Goal: Transaction & Acquisition: Purchase product/service

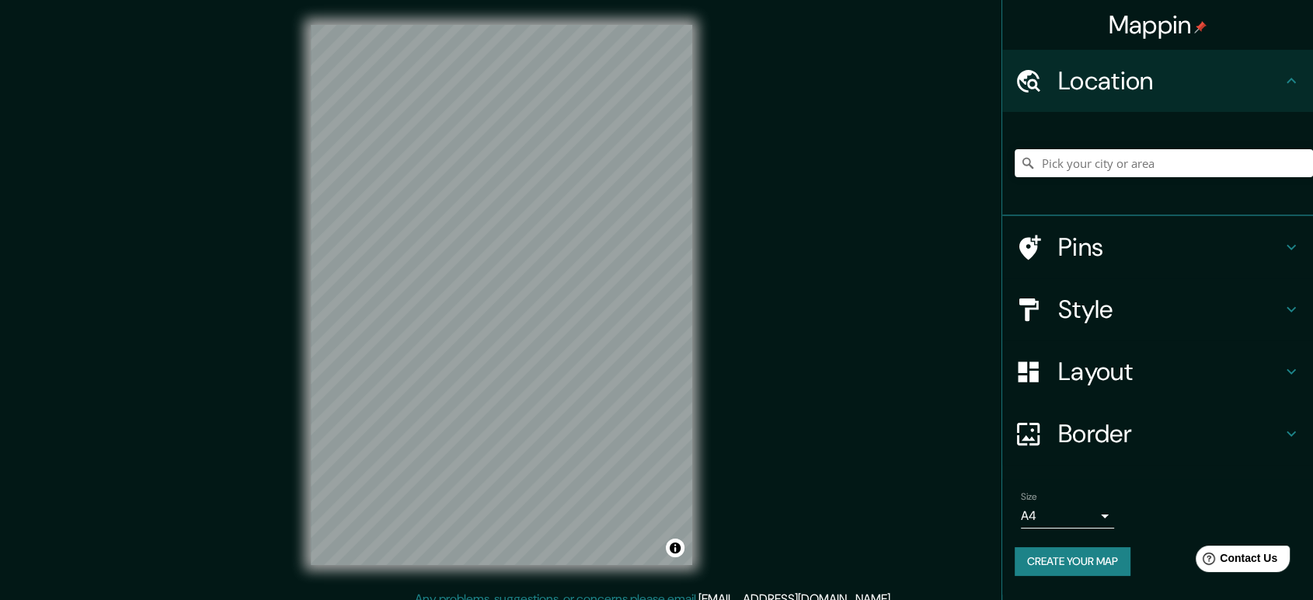
click at [746, 190] on div "Mappin Location Pins Style Layout Border Choose a border. Hint : you can make l…" at bounding box center [656, 307] width 1313 height 615
paste input "20.51199536773217, -103.37814077944874"
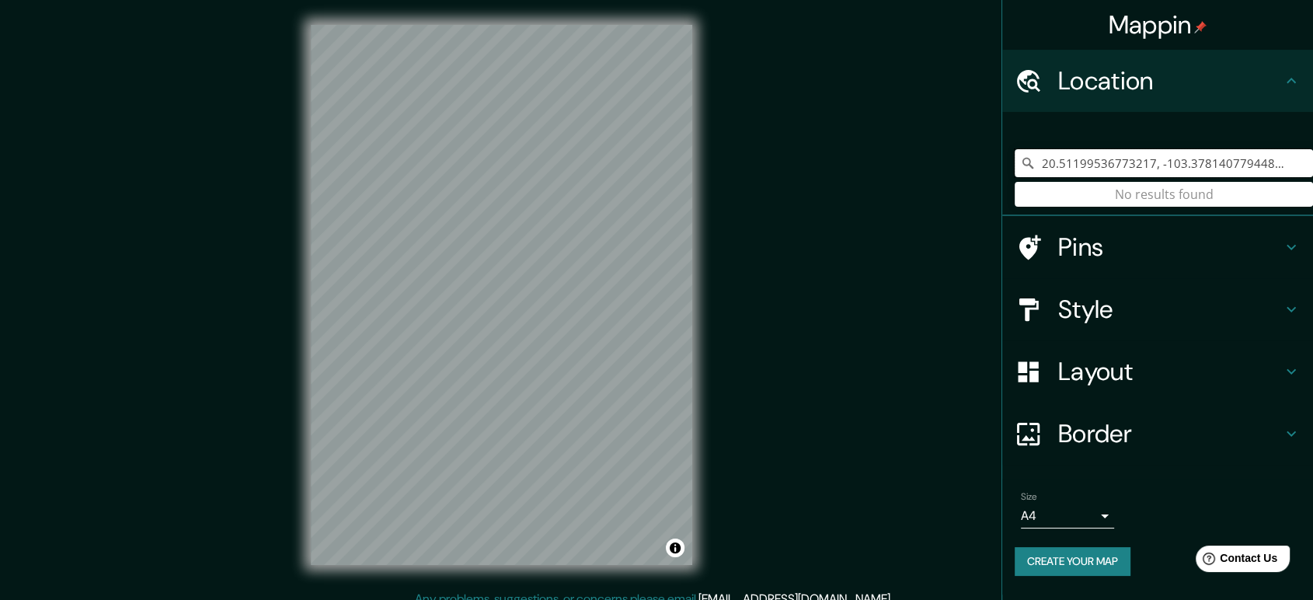
type input "20.51199536773217, -103.37814077944874"
drag, startPoint x: 1165, startPoint y: 152, endPoint x: 1149, endPoint y: 159, distance: 17.0
click at [1164, 152] on input "20.51199536773217, -103.37814077944874" at bounding box center [1164, 163] width 298 height 28
click at [1084, 563] on button "Create your map" at bounding box center [1073, 561] width 116 height 29
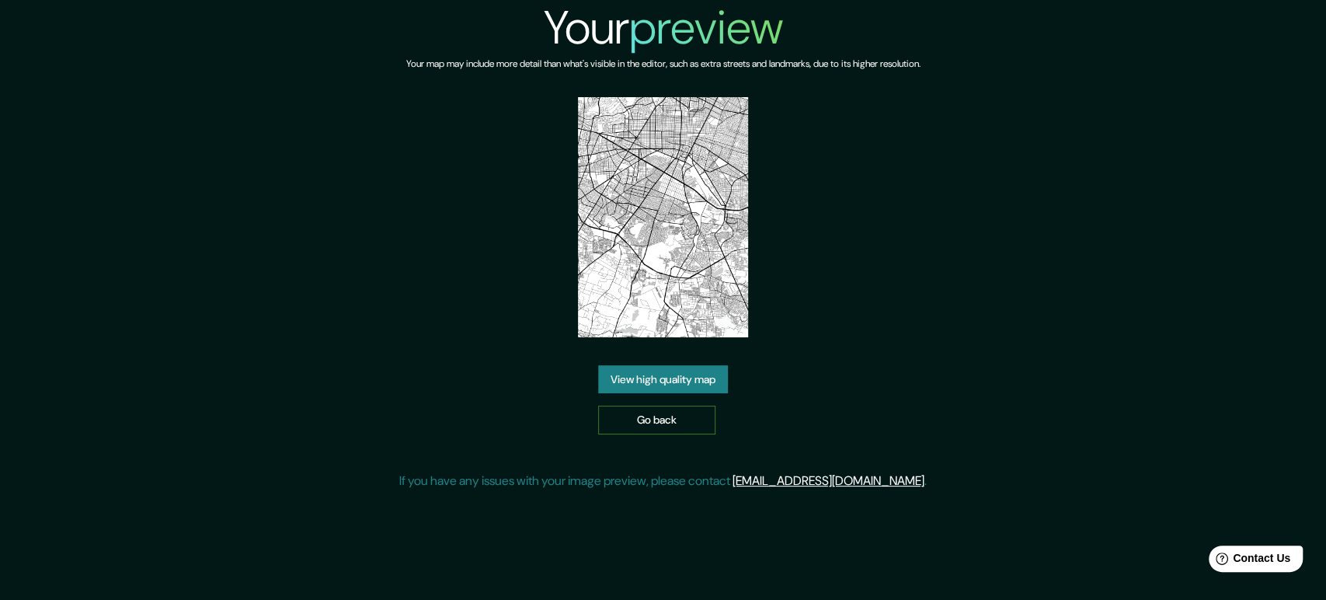
click at [644, 423] on link "Go back" at bounding box center [656, 420] width 117 height 29
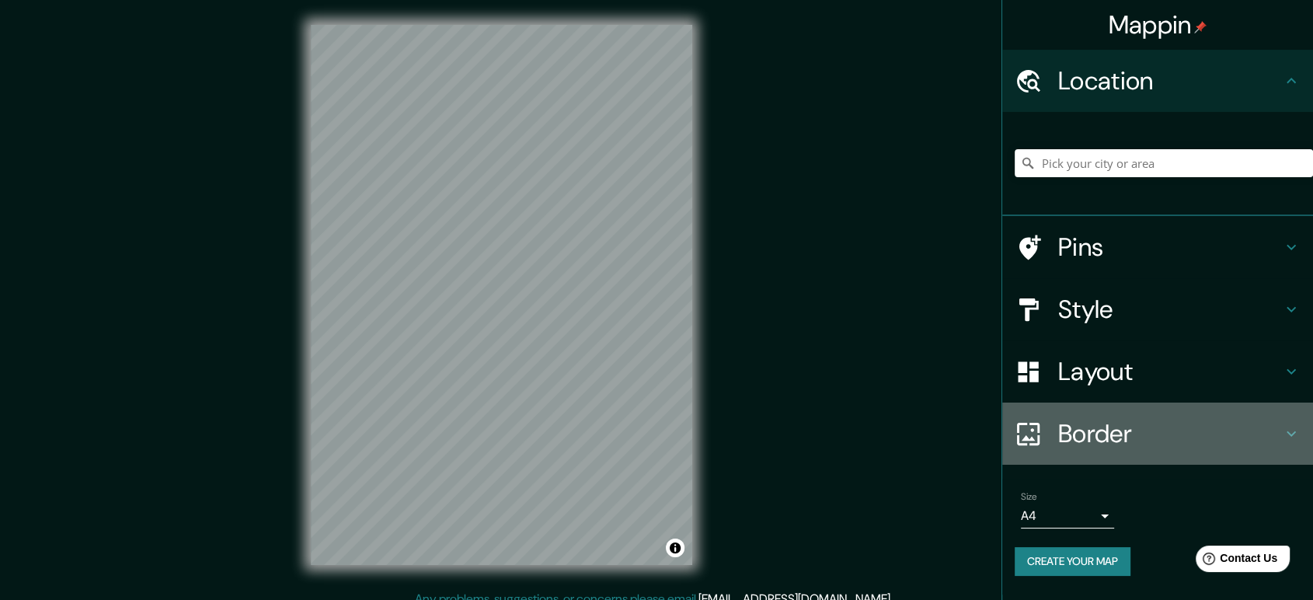
click at [1116, 438] on h4 "Border" at bounding box center [1170, 433] width 224 height 31
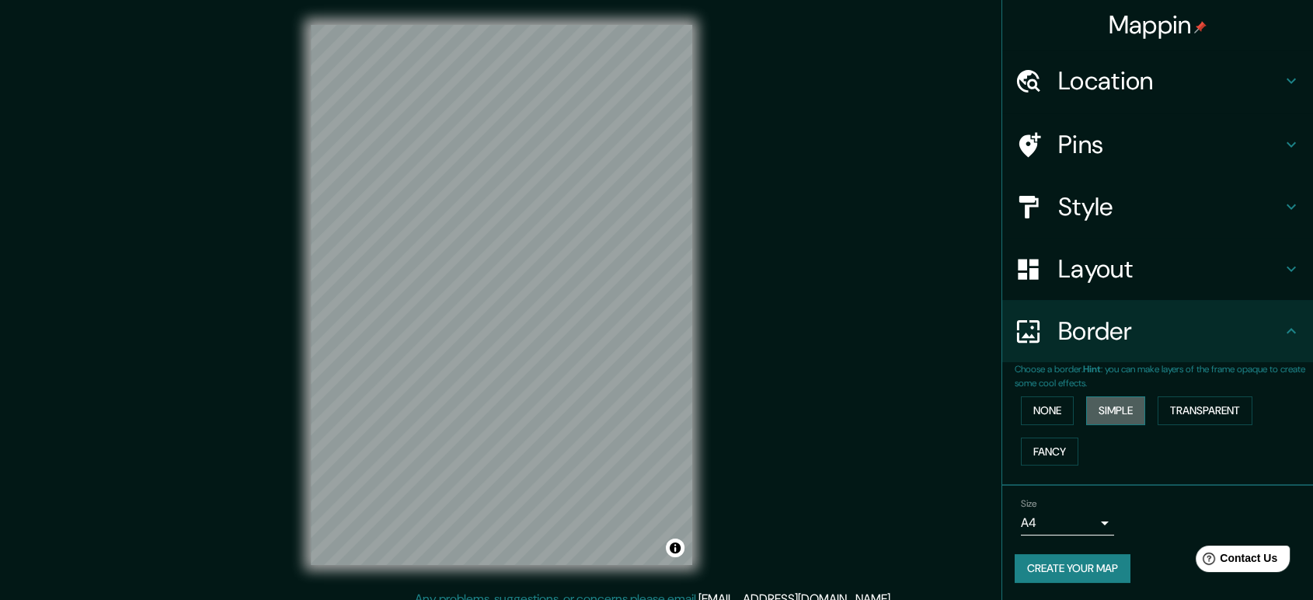
click at [1110, 415] on button "Simple" at bounding box center [1115, 410] width 59 height 29
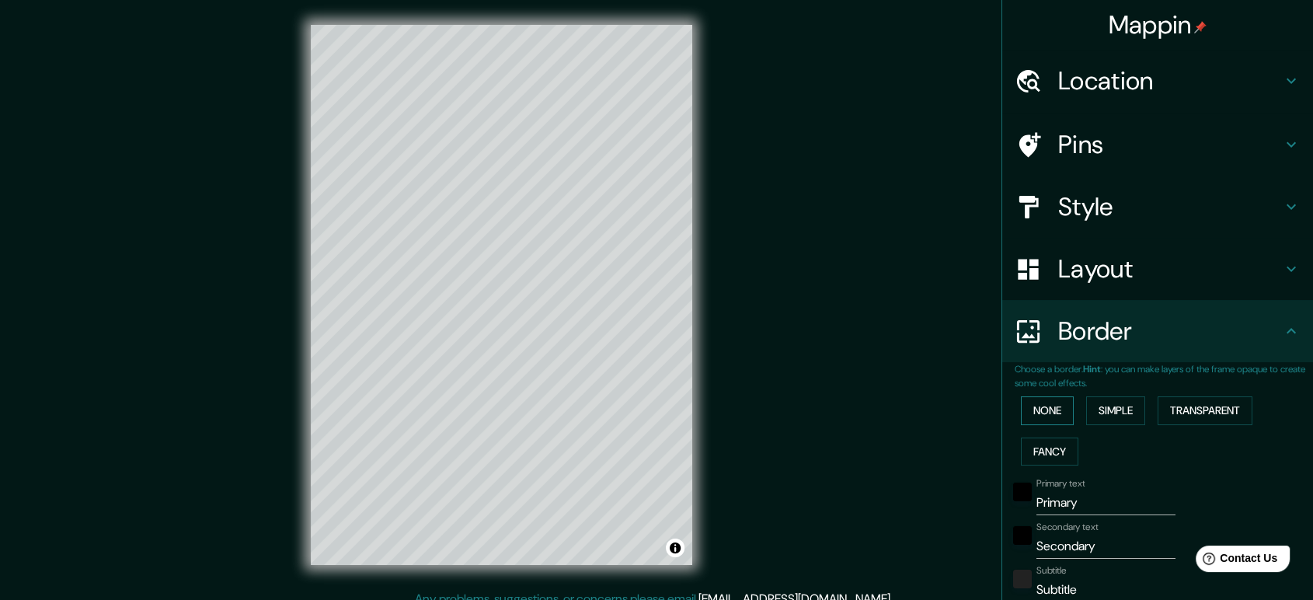
click at [1027, 409] on button "None" at bounding box center [1047, 410] width 53 height 29
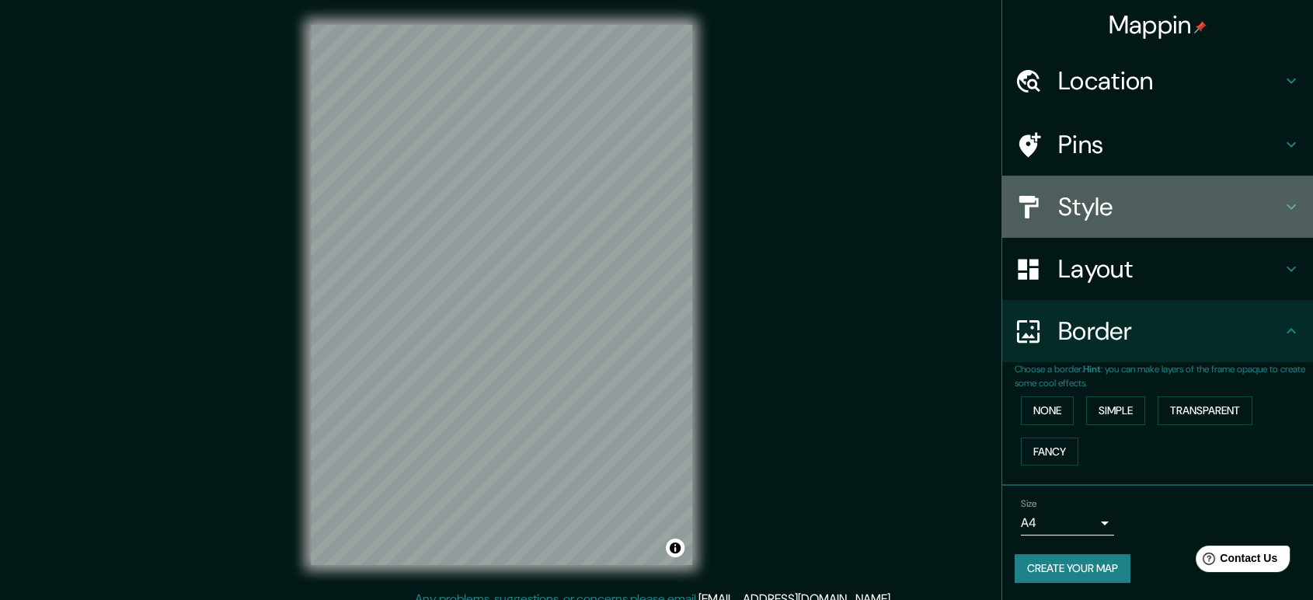
click at [1107, 206] on h4 "Style" at bounding box center [1170, 206] width 224 height 31
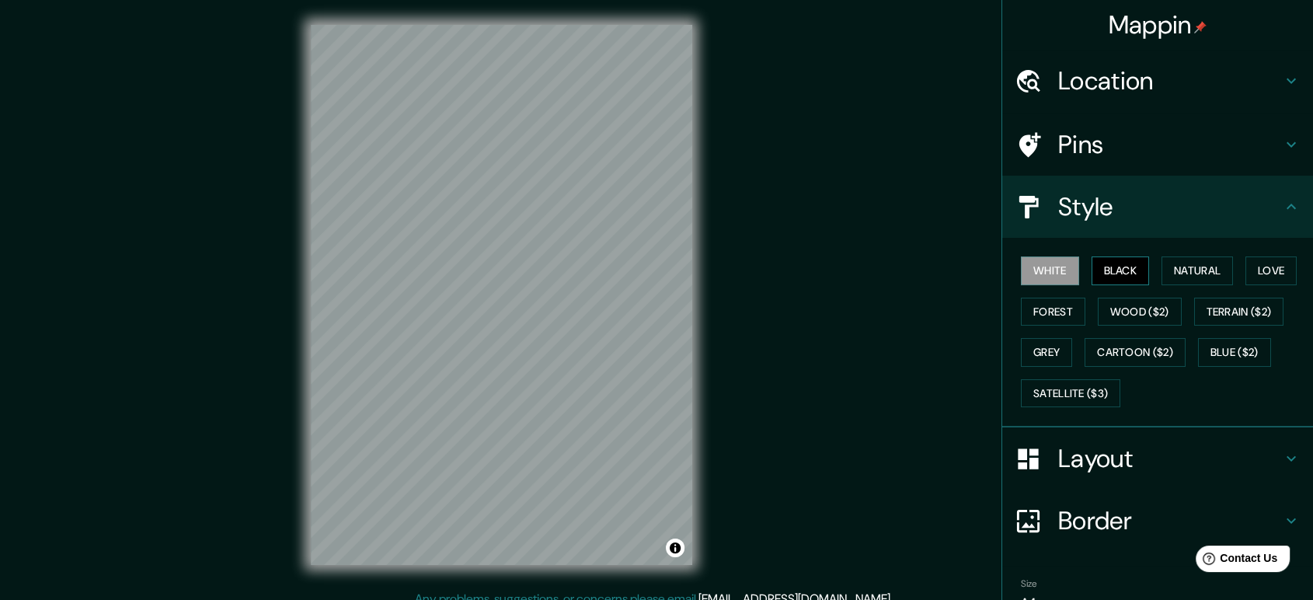
click at [1121, 266] on button "Black" at bounding box center [1121, 270] width 58 height 29
click at [1192, 277] on button "Natural" at bounding box center [1197, 270] width 71 height 29
click at [1144, 84] on h4 "Location" at bounding box center [1170, 80] width 224 height 31
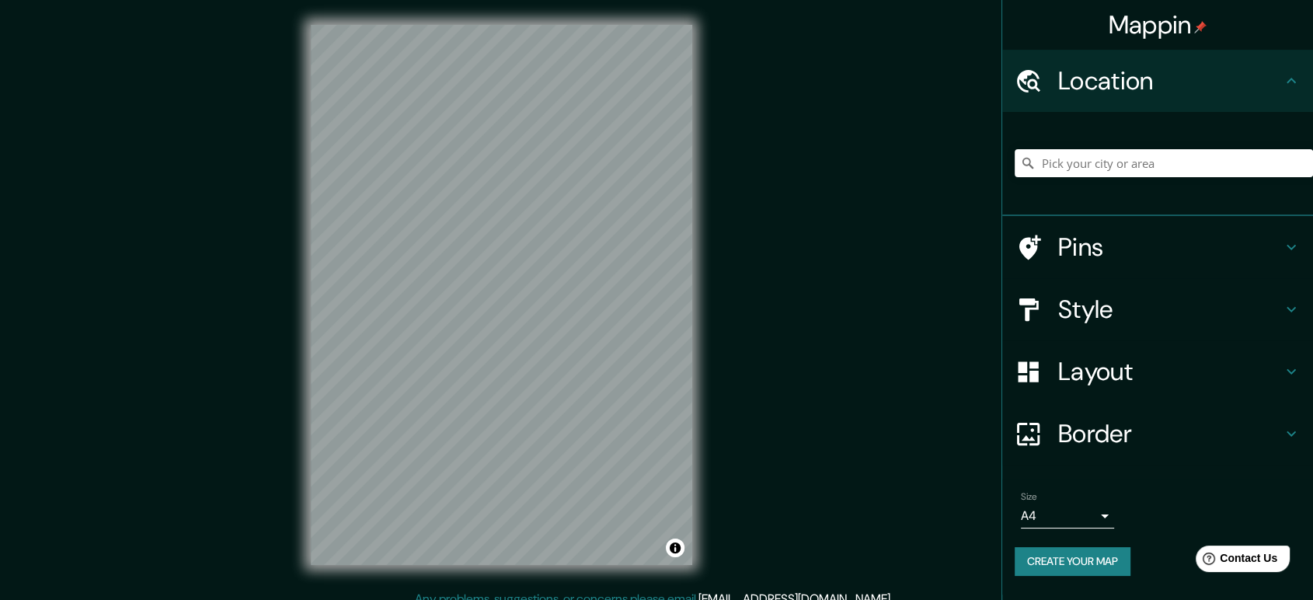
click at [1096, 251] on h4 "Pins" at bounding box center [1170, 247] width 224 height 31
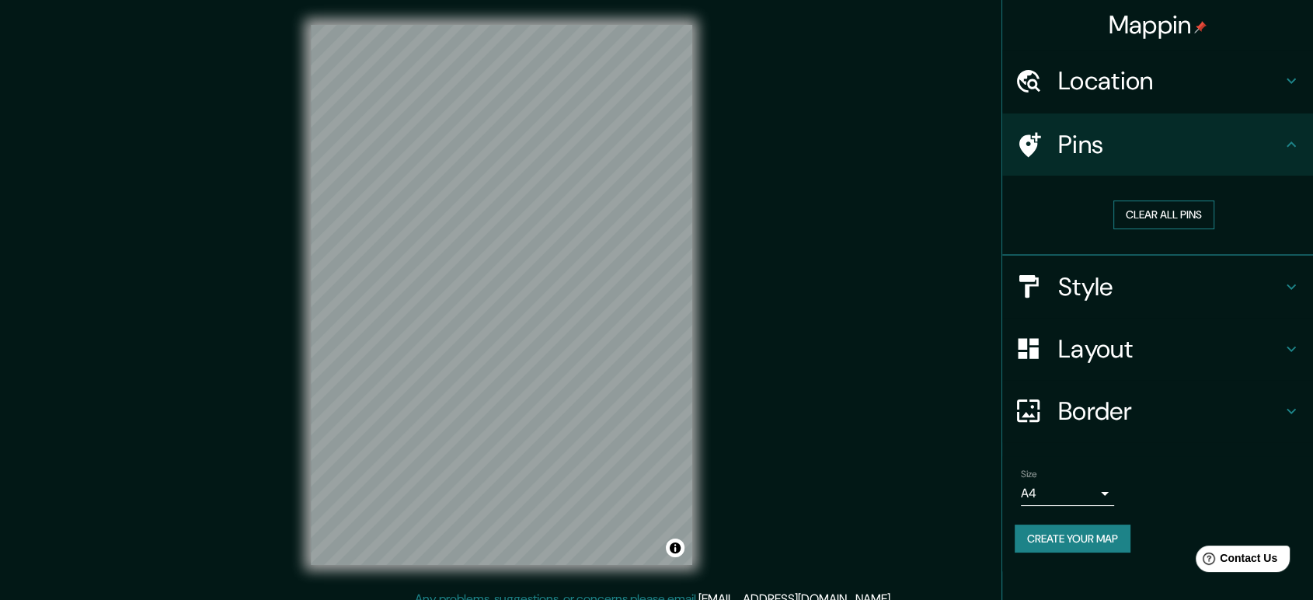
click at [1145, 218] on button "Clear all pins" at bounding box center [1163, 214] width 101 height 29
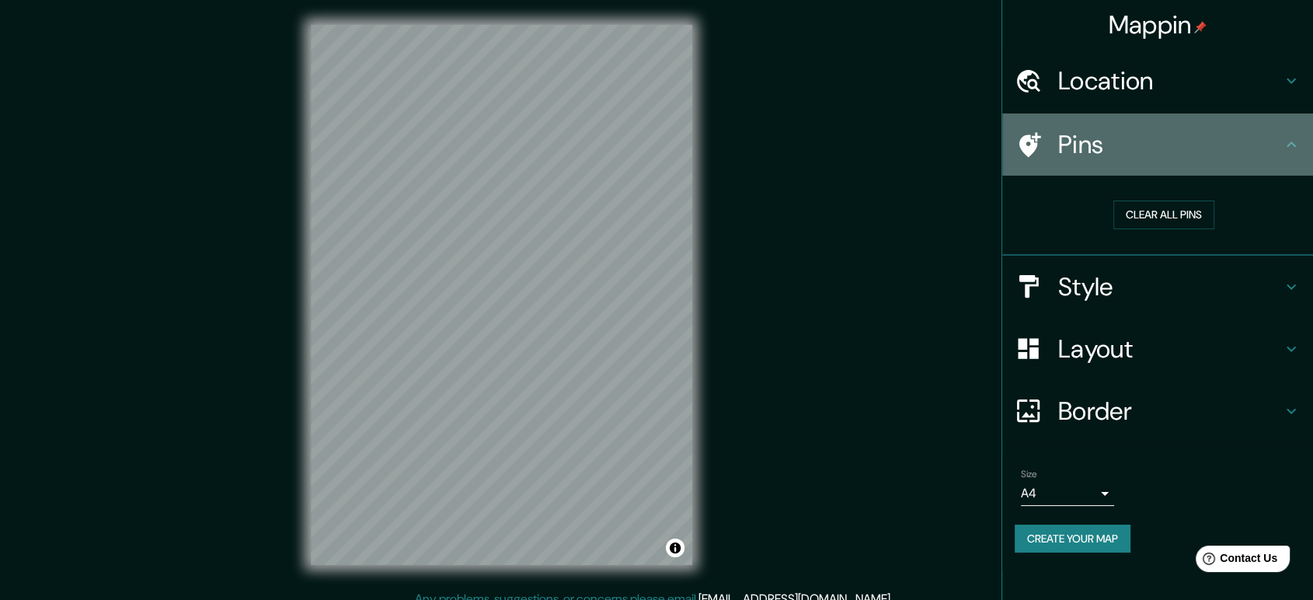
click at [1090, 160] on div "Pins" at bounding box center [1157, 144] width 311 height 62
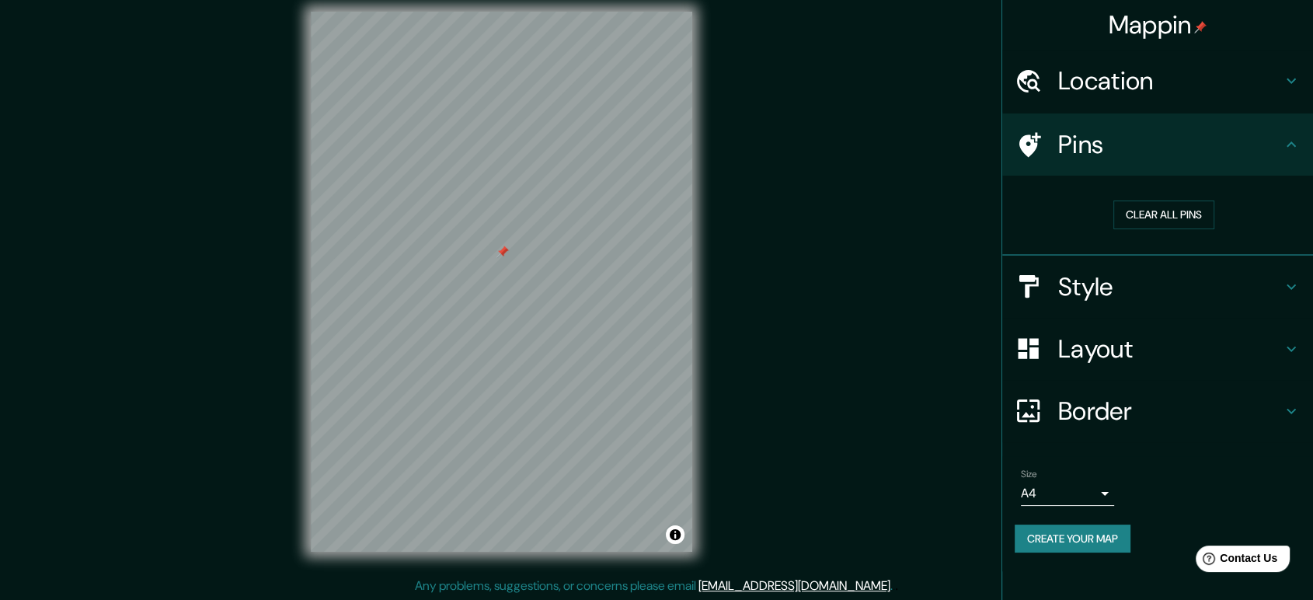
scroll to position [14, 0]
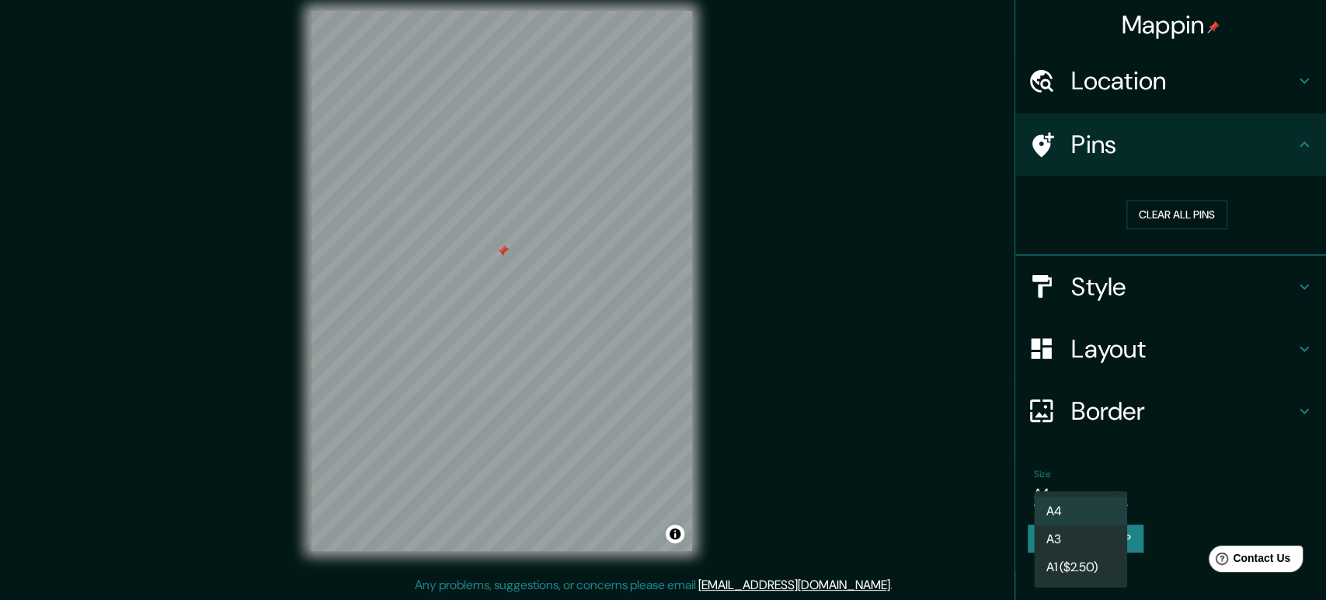
click at [1094, 489] on body "Mappin Location Pins Clear all pins Style Layout Border Choose a border. Hint :…" at bounding box center [663, 286] width 1326 height 600
click at [1070, 542] on li "A3" at bounding box center [1080, 539] width 93 height 28
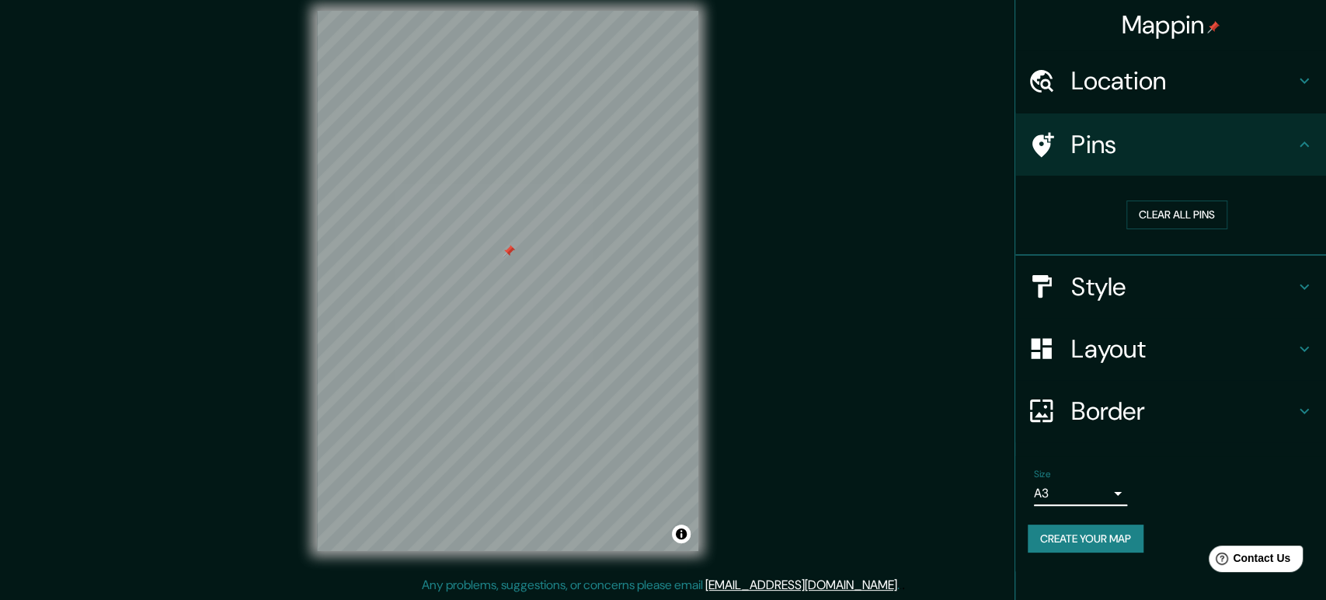
click at [1093, 490] on body "Mappin Location Pins Clear all pins Style Layout Border Choose a border. Hint :…" at bounding box center [663, 286] width 1326 height 600
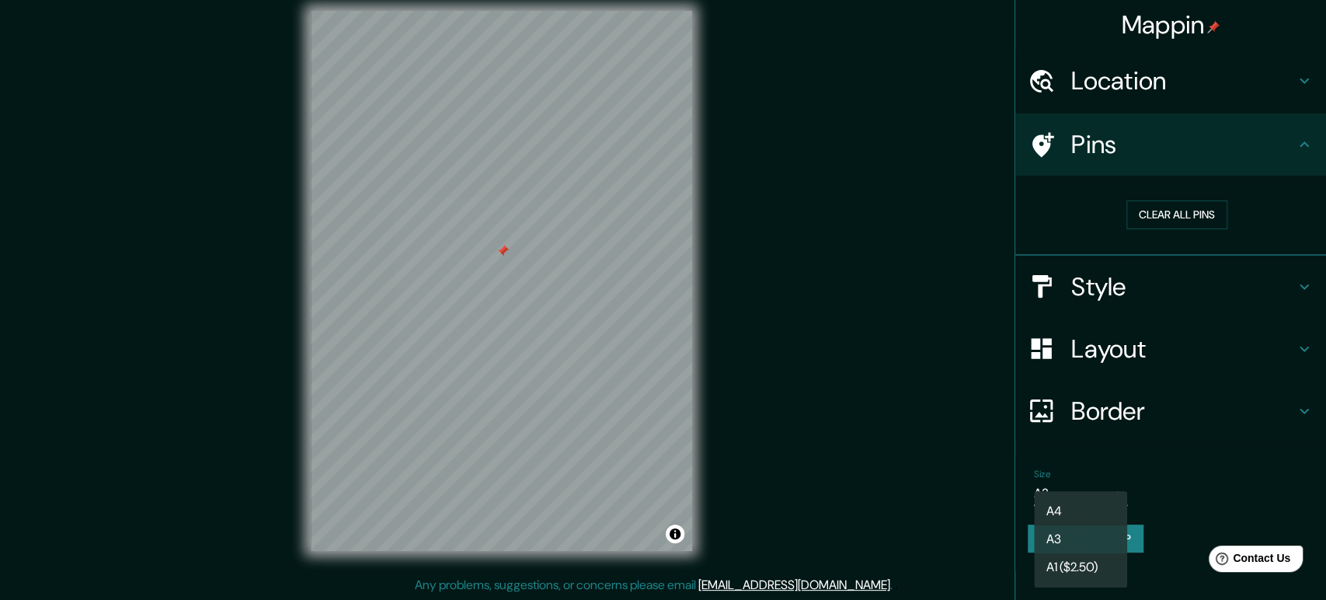
click at [1074, 510] on li "A4" at bounding box center [1080, 511] width 93 height 28
type input "single"
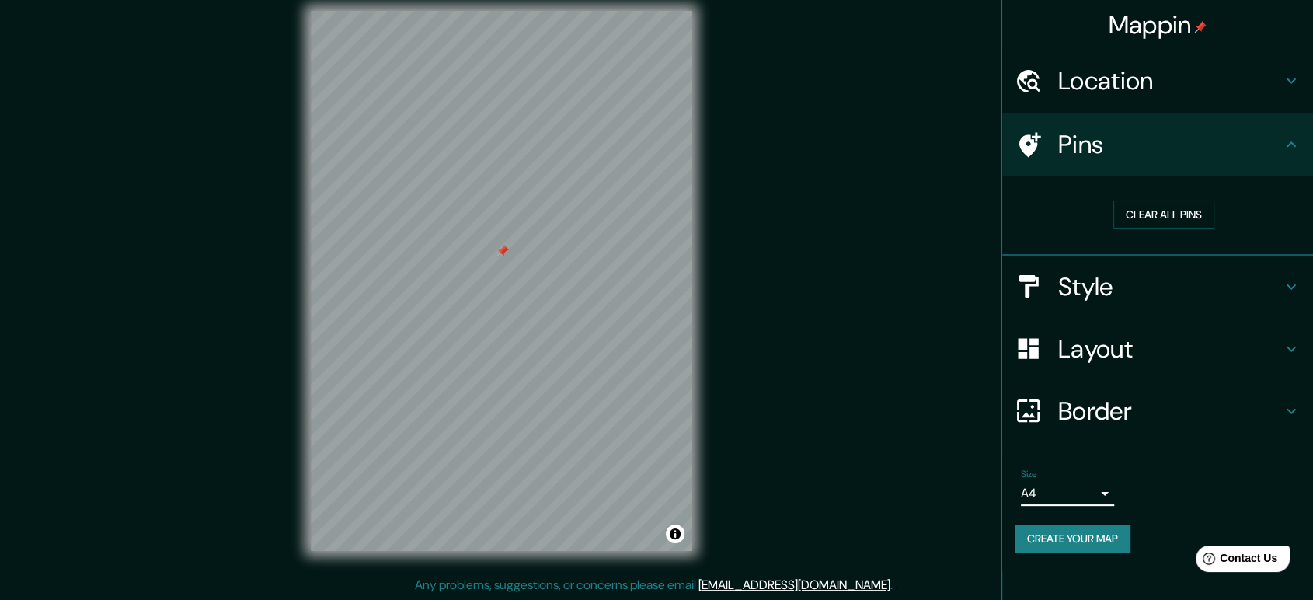
click at [1106, 334] on h4 "Layout" at bounding box center [1170, 348] width 224 height 31
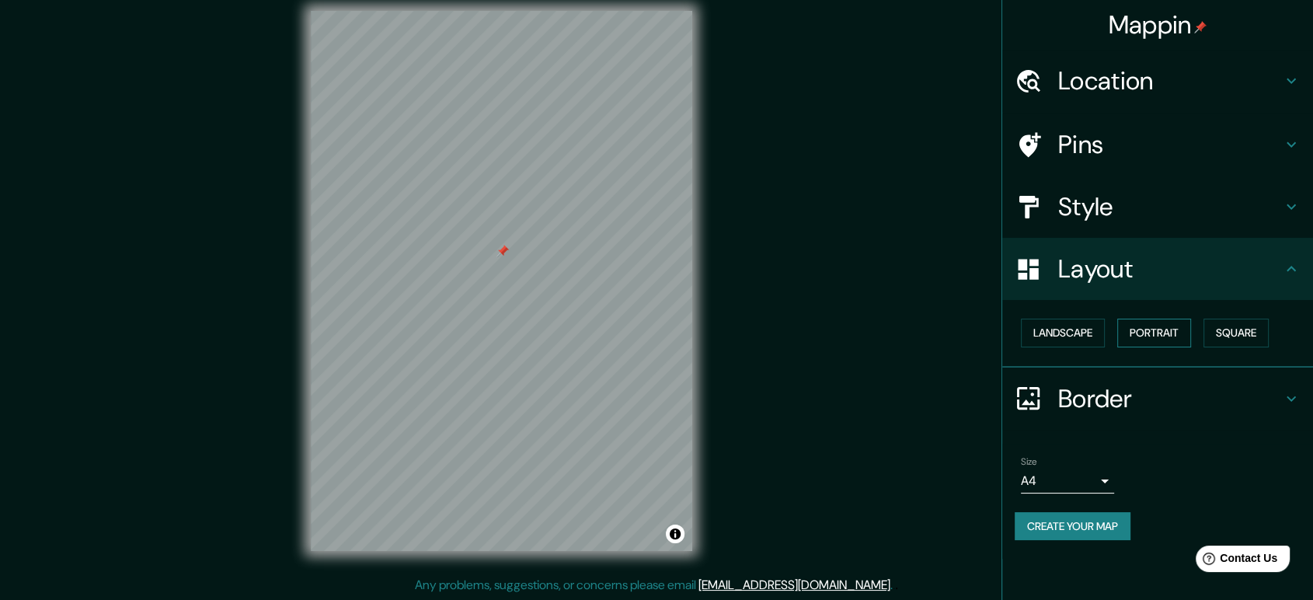
click at [1148, 332] on button "Portrait" at bounding box center [1154, 333] width 74 height 29
click at [1089, 338] on button "Landscape" at bounding box center [1063, 333] width 84 height 29
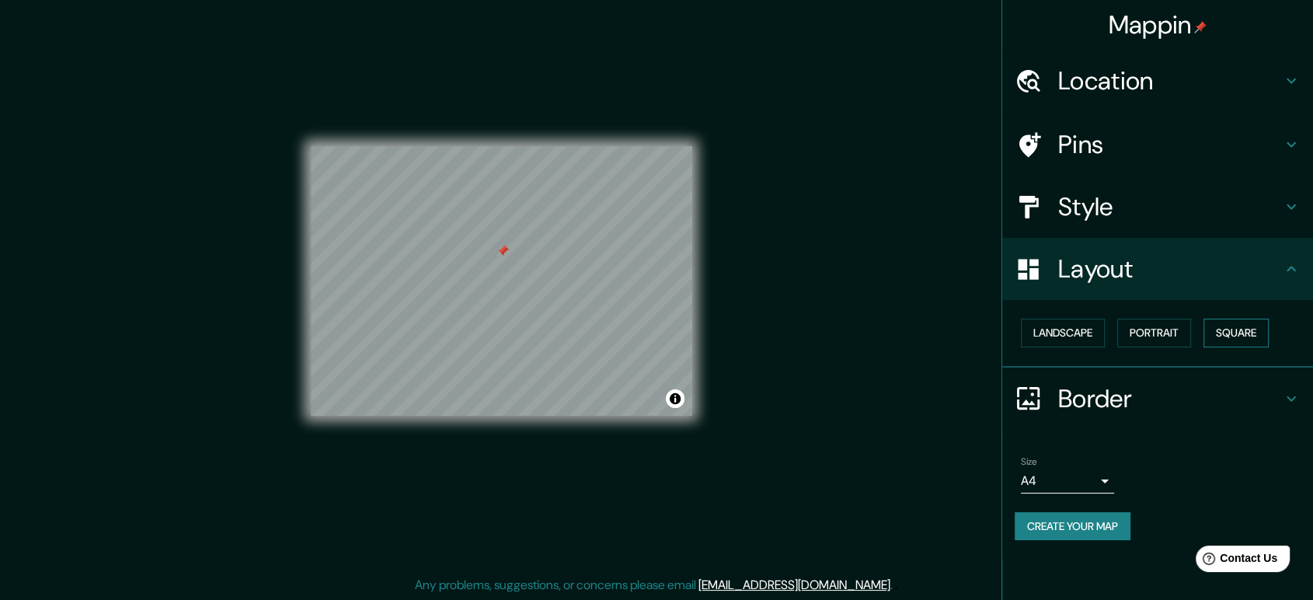
click at [1228, 333] on button "Square" at bounding box center [1236, 333] width 65 height 29
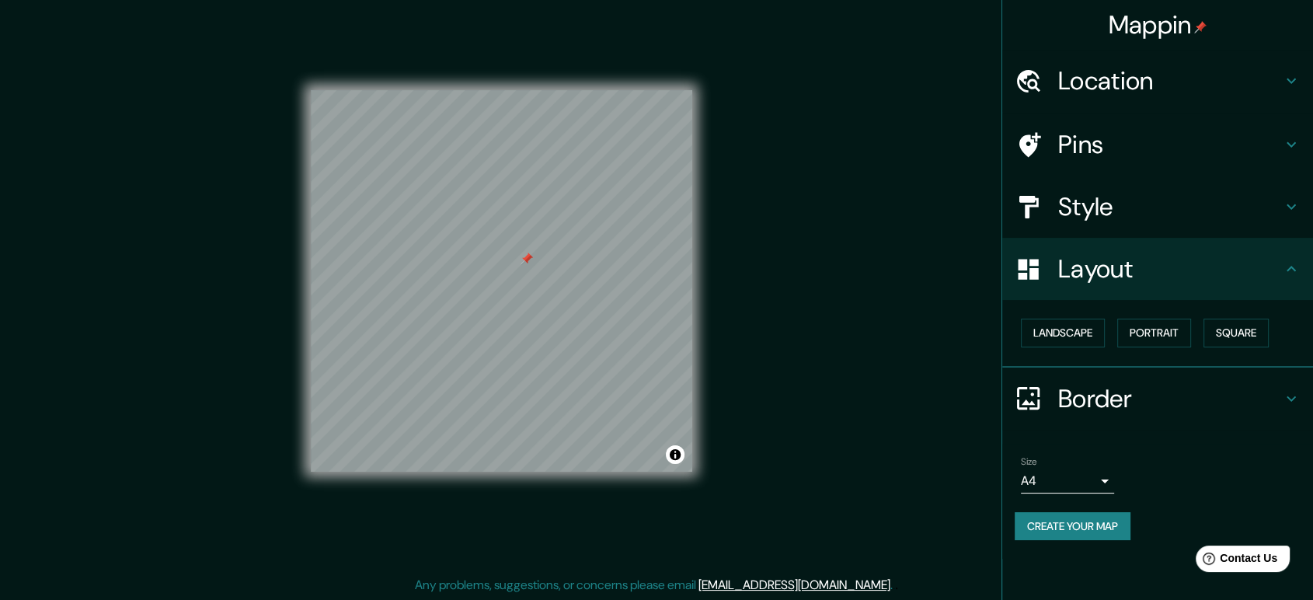
click at [527, 253] on div at bounding box center [527, 259] width 12 height 12
drag, startPoint x: 670, startPoint y: 0, endPoint x: 806, endPoint y: 48, distance: 144.3
click at [806, 48] on div "Mappin Location Pins Style Layout Landscape Portrait Square Border Choose a bor…" at bounding box center [656, 293] width 1313 height 615
drag, startPoint x: 692, startPoint y: 139, endPoint x: 746, endPoint y: 179, distance: 67.3
click at [746, 179] on div "Mappin Location Pins Style Layout Landscape Portrait Square Border Choose a bor…" at bounding box center [656, 293] width 1313 height 615
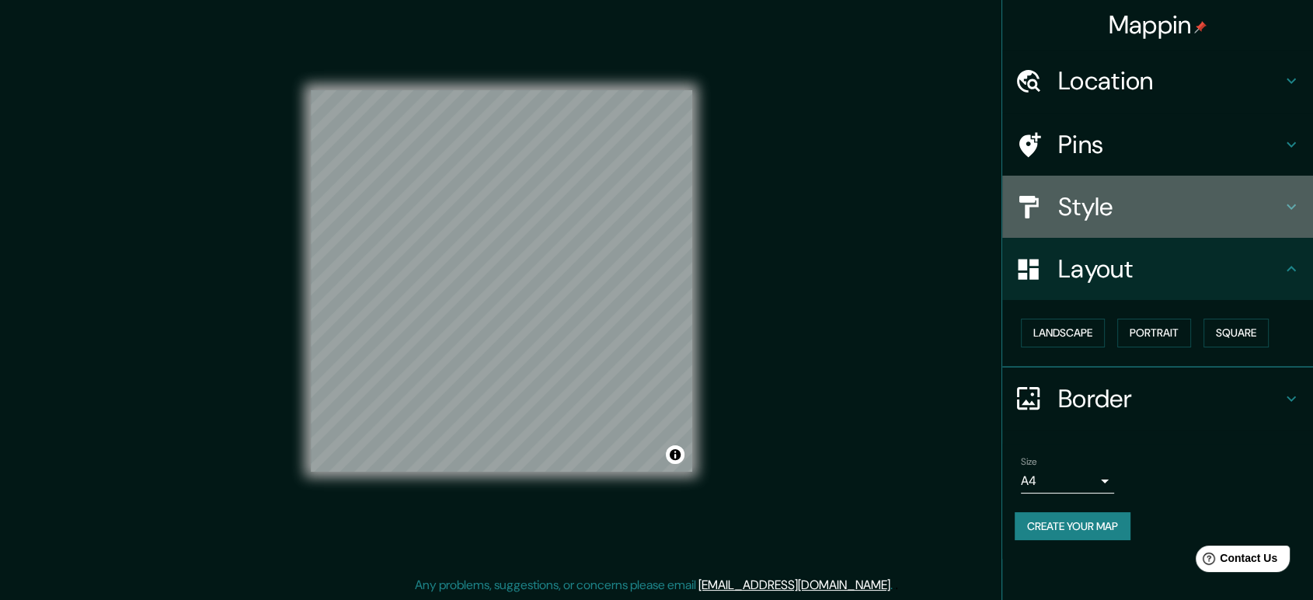
click at [1092, 211] on h4 "Style" at bounding box center [1170, 206] width 224 height 31
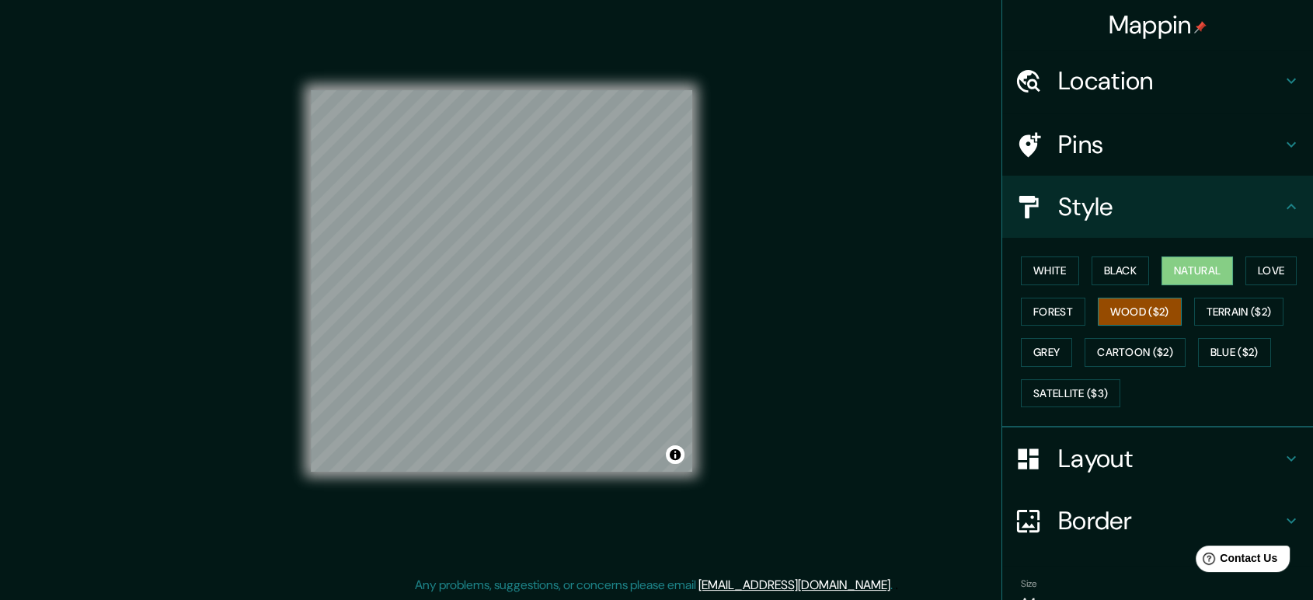
click at [1108, 313] on button "Wood ($2)" at bounding box center [1140, 312] width 84 height 29
drag, startPoint x: 699, startPoint y: 328, endPoint x: 1218, endPoint y: 315, distance: 518.4
click at [1218, 315] on button "Terrain ($2)" at bounding box center [1239, 312] width 90 height 29
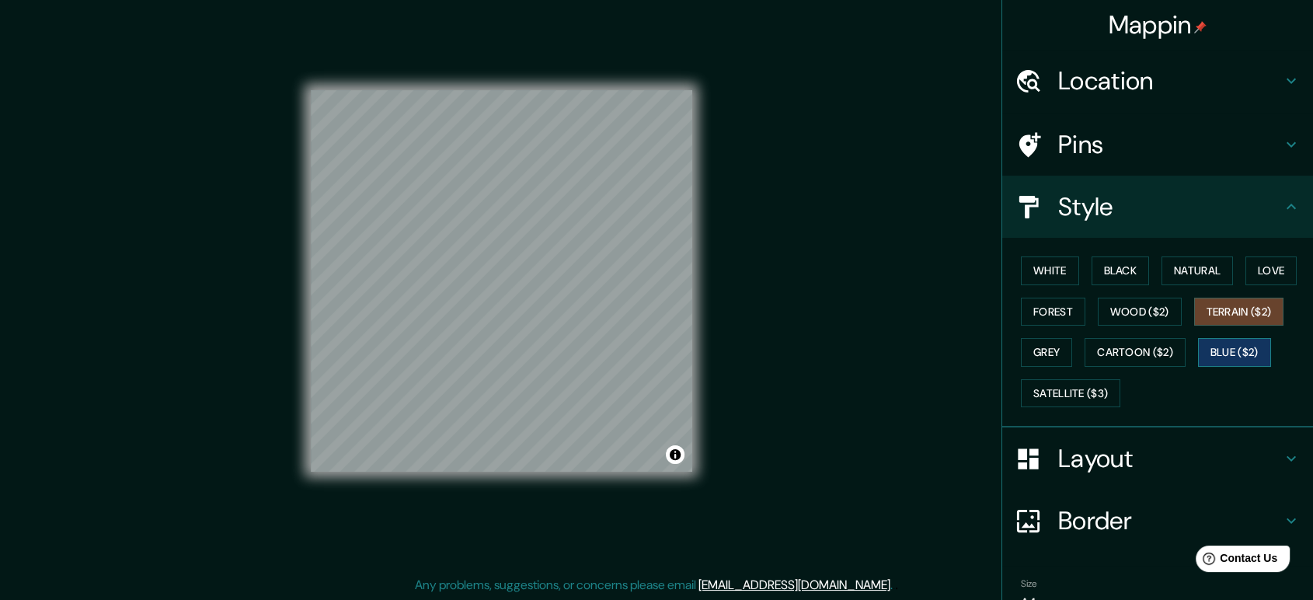
click at [1224, 350] on button "Blue ($2)" at bounding box center [1234, 352] width 73 height 29
click at [1124, 357] on button "Cartoon ($2)" at bounding box center [1135, 352] width 101 height 29
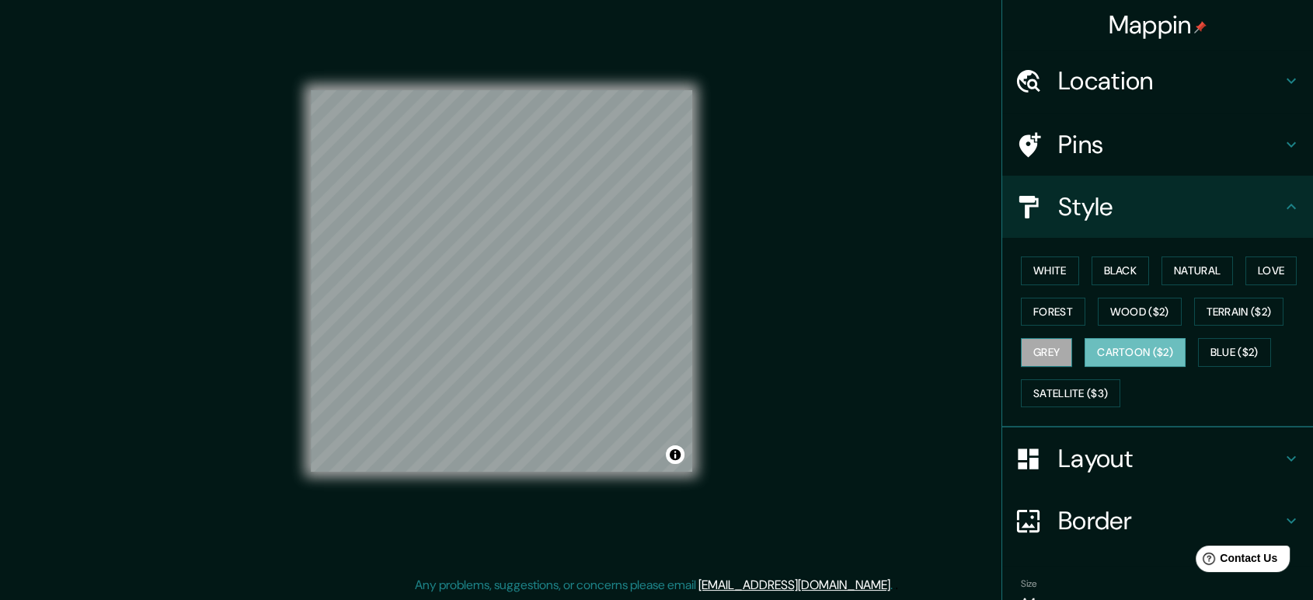
click at [1038, 355] on button "Grey" at bounding box center [1046, 352] width 51 height 29
click at [1062, 395] on button "Satellite ($3)" at bounding box center [1070, 393] width 99 height 29
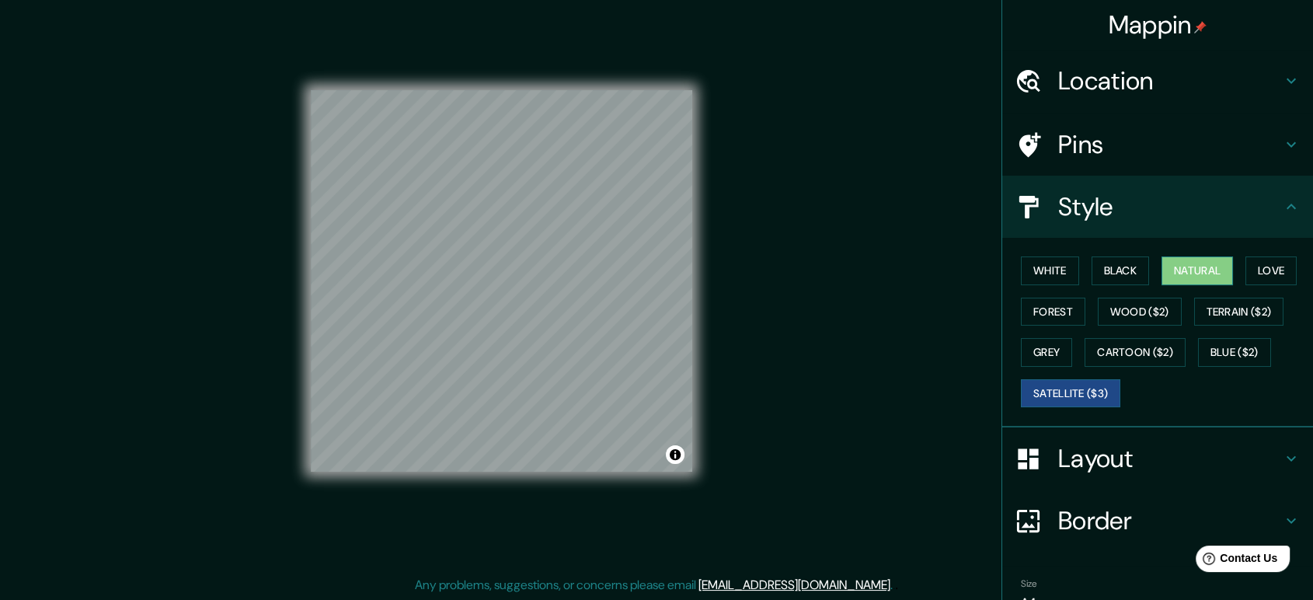
click at [1207, 280] on button "Natural" at bounding box center [1197, 270] width 71 height 29
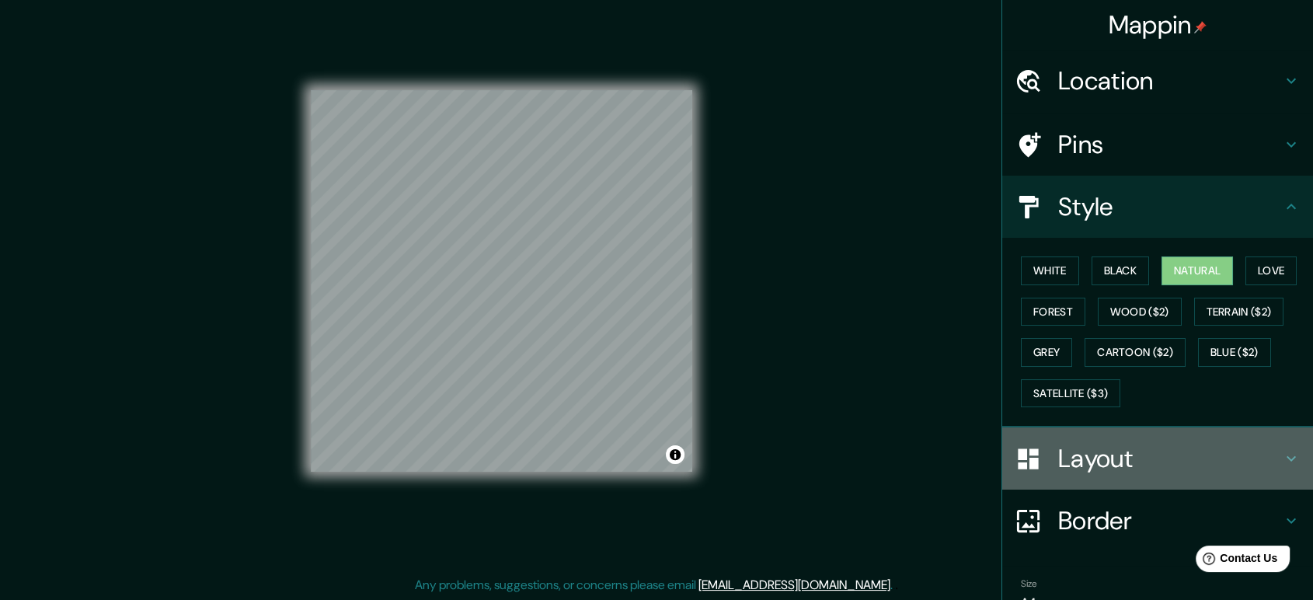
click at [1149, 452] on h4 "Layout" at bounding box center [1170, 458] width 224 height 31
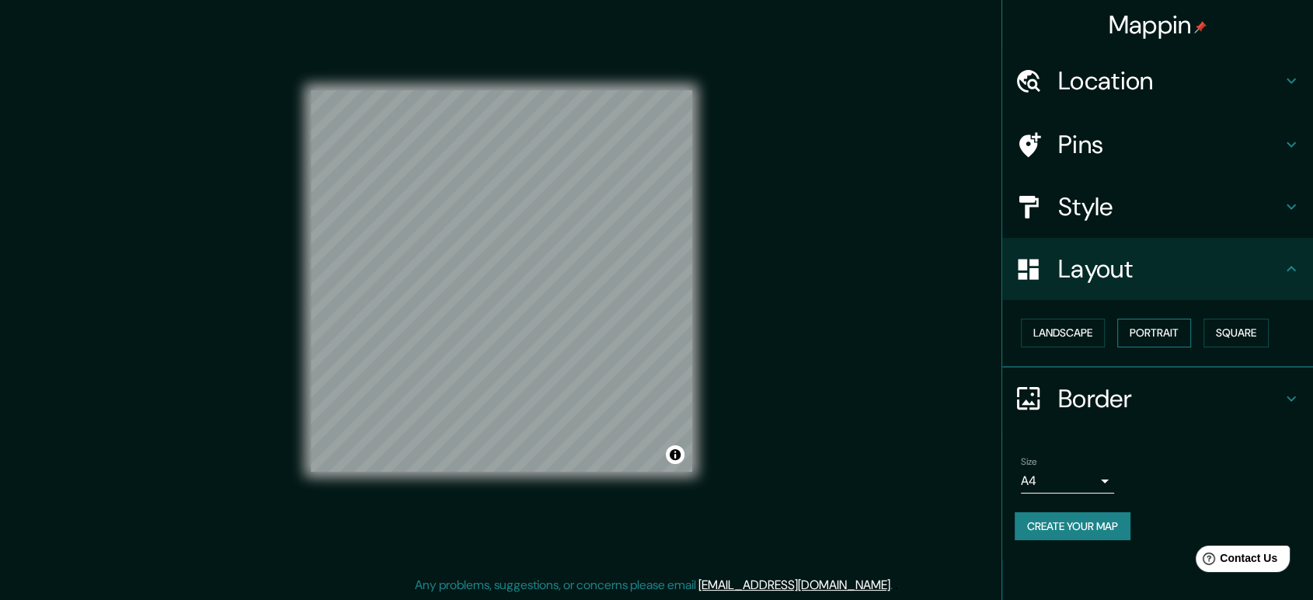
click at [1168, 334] on button "Portrait" at bounding box center [1154, 333] width 74 height 29
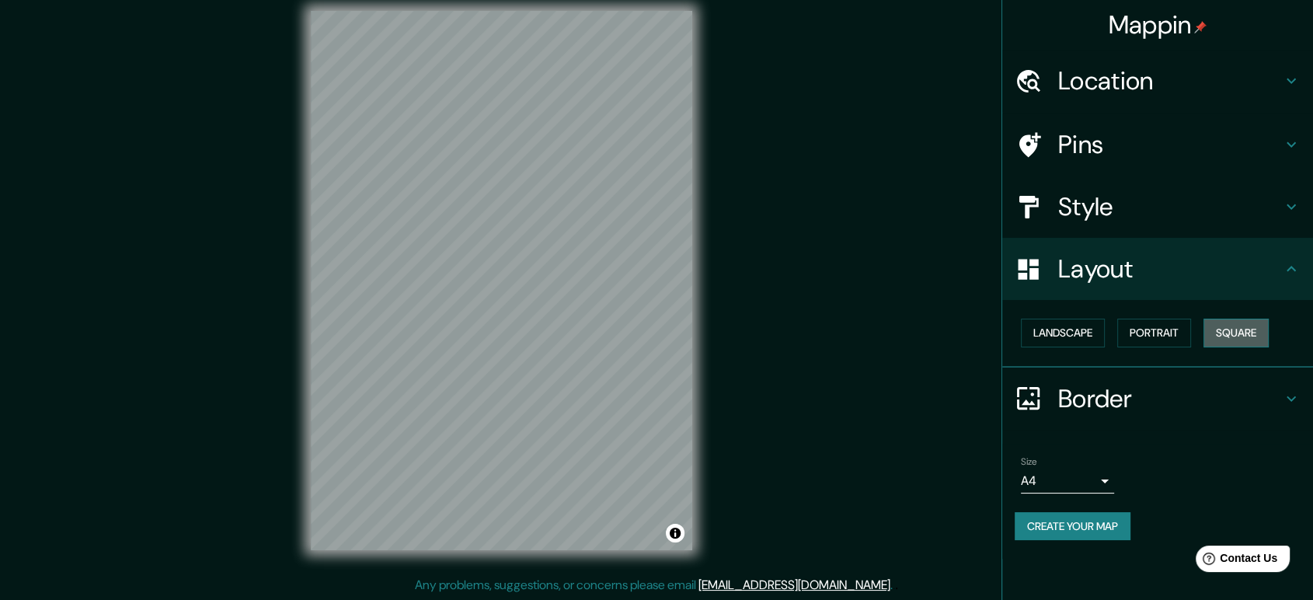
click at [1236, 331] on button "Square" at bounding box center [1236, 333] width 65 height 29
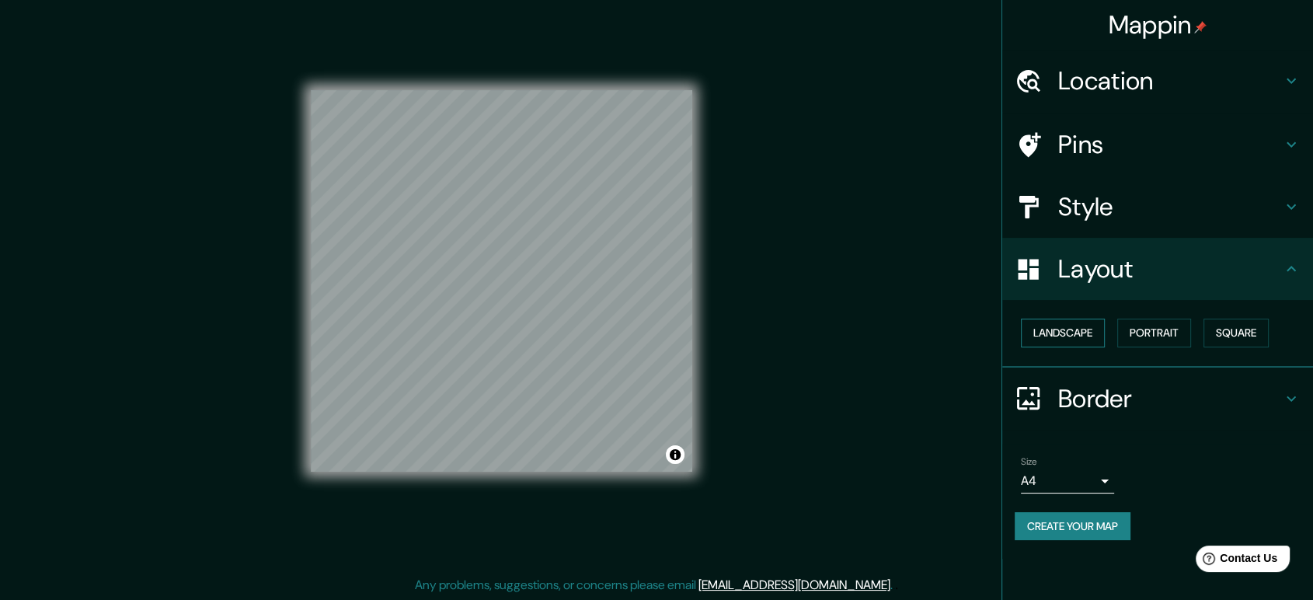
click at [1081, 329] on button "Landscape" at bounding box center [1063, 333] width 84 height 29
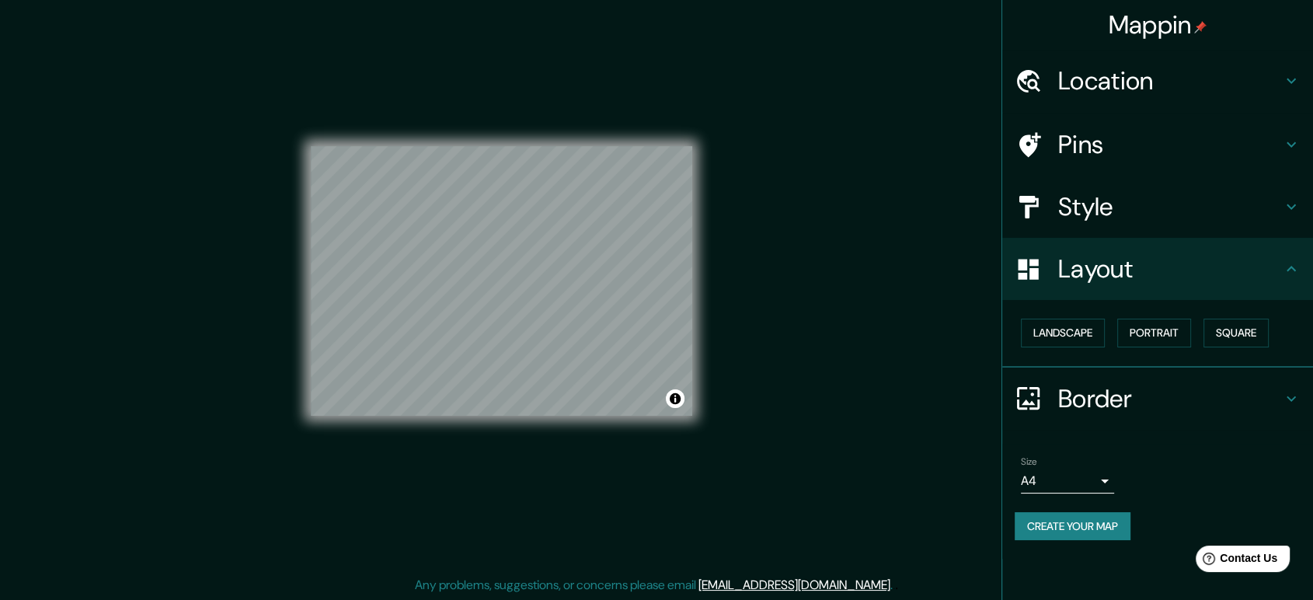
drag, startPoint x: 698, startPoint y: 310, endPoint x: 786, endPoint y: 228, distance: 119.9
click at [773, 228] on div "Mappin Location Pins Style Layout Landscape Portrait Square Border Choose a bor…" at bounding box center [656, 293] width 1313 height 615
click at [1273, 270] on h4 "Layout" at bounding box center [1170, 268] width 224 height 31
click at [1179, 199] on h4 "Style" at bounding box center [1170, 206] width 224 height 31
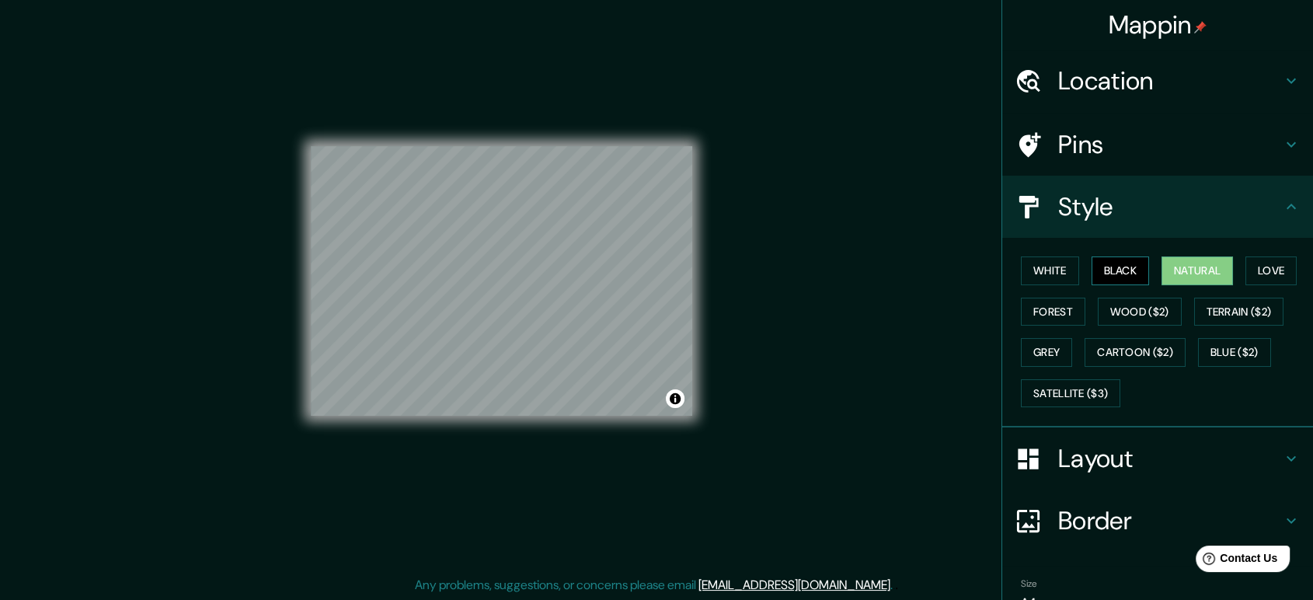
click at [1126, 262] on button "Black" at bounding box center [1121, 270] width 58 height 29
click at [1176, 269] on button "Natural" at bounding box center [1197, 270] width 71 height 29
drag, startPoint x: 737, startPoint y: 314, endPoint x: 1109, endPoint y: 521, distance: 426.1
click at [1109, 521] on h4 "Border" at bounding box center [1170, 520] width 224 height 31
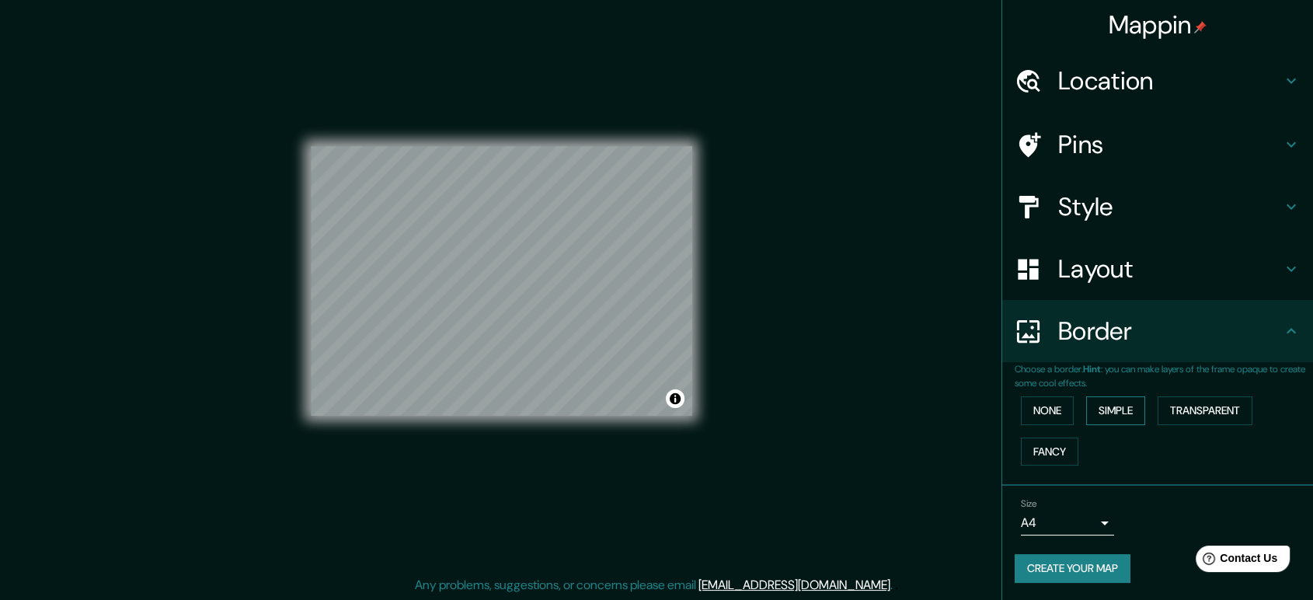
click at [1124, 417] on button "Simple" at bounding box center [1115, 410] width 59 height 29
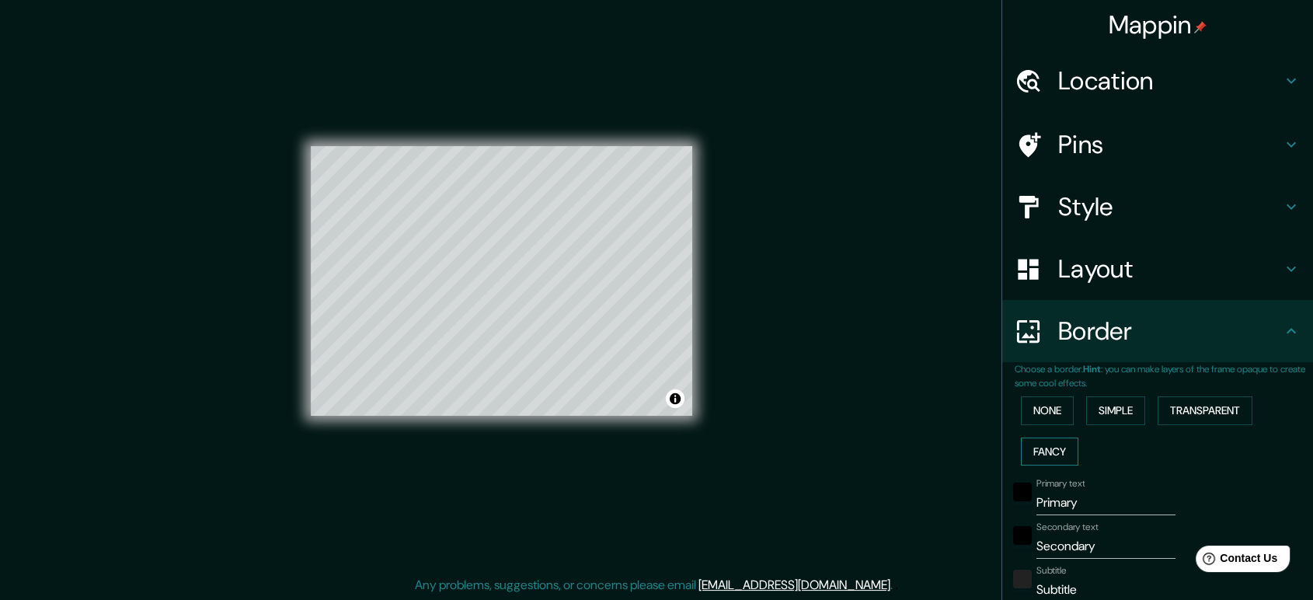
click at [1053, 447] on button "Fancy" at bounding box center [1049, 451] width 57 height 29
click at [1047, 406] on button "None" at bounding box center [1047, 410] width 53 height 29
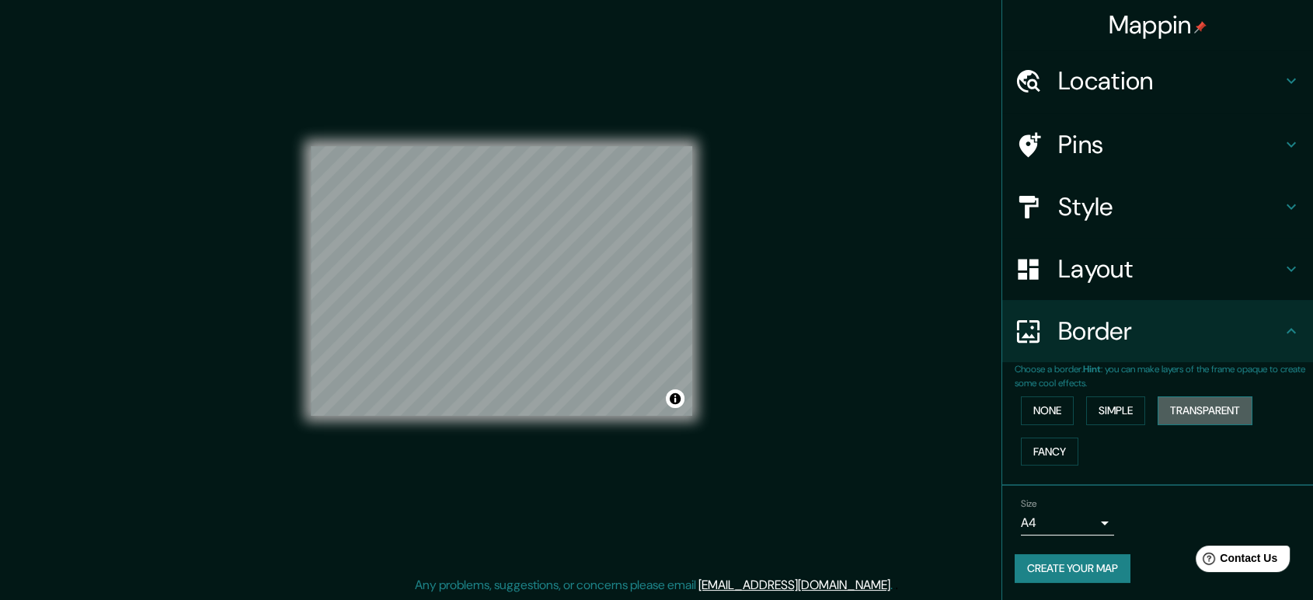
click at [1239, 414] on button "Transparent" at bounding box center [1205, 410] width 95 height 29
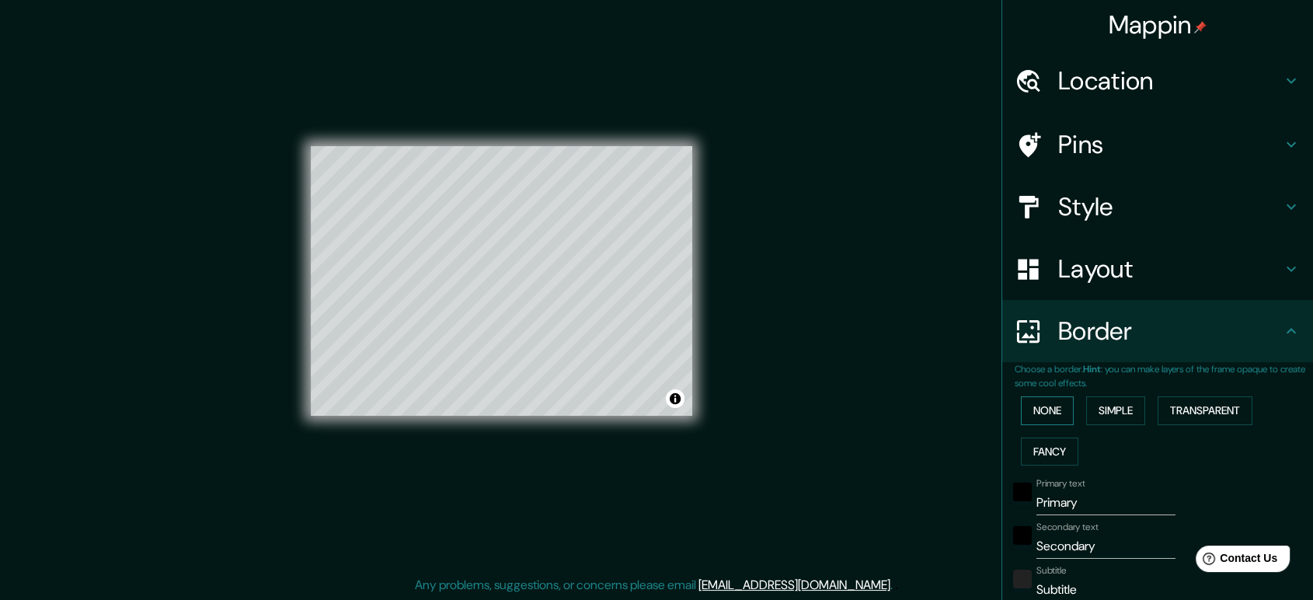
click at [1033, 409] on button "None" at bounding box center [1047, 410] width 53 height 29
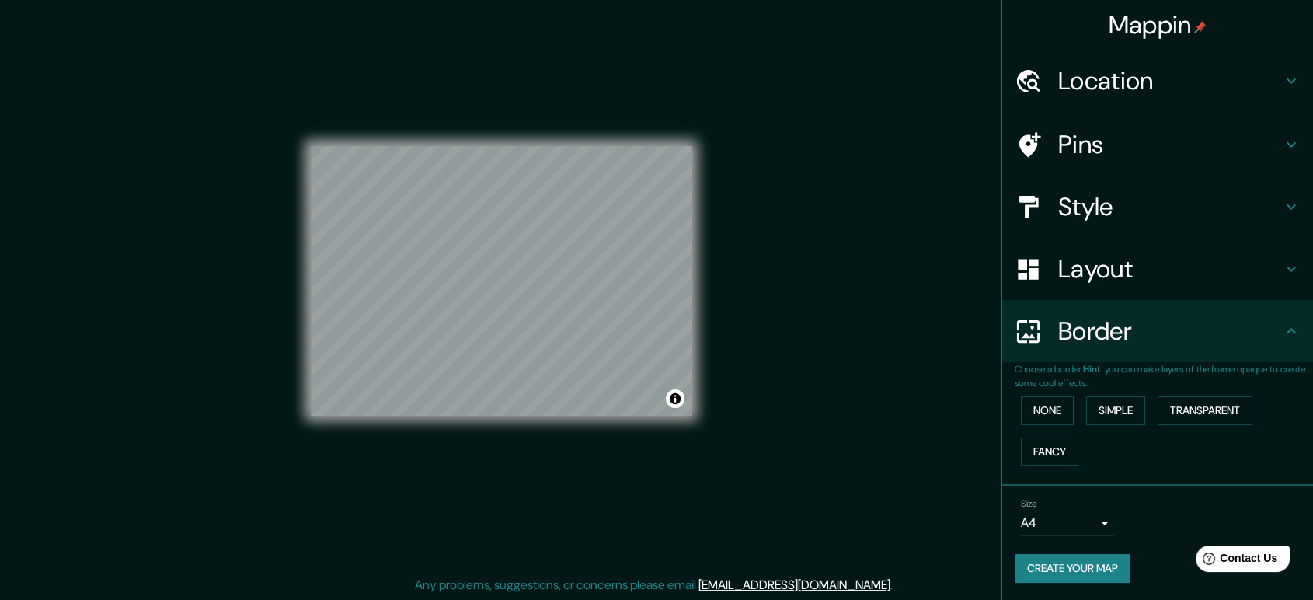
click at [1124, 275] on h4 "Layout" at bounding box center [1170, 268] width 224 height 31
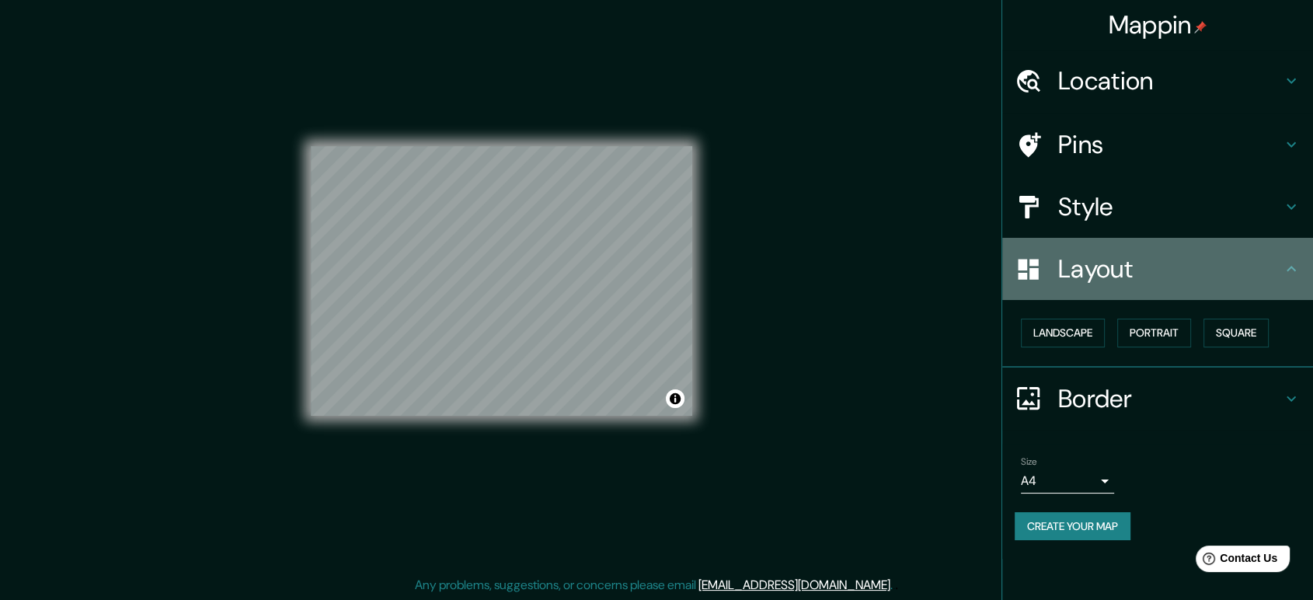
click at [1235, 265] on h4 "Layout" at bounding box center [1170, 268] width 224 height 31
click at [1291, 266] on icon at bounding box center [1291, 268] width 9 height 5
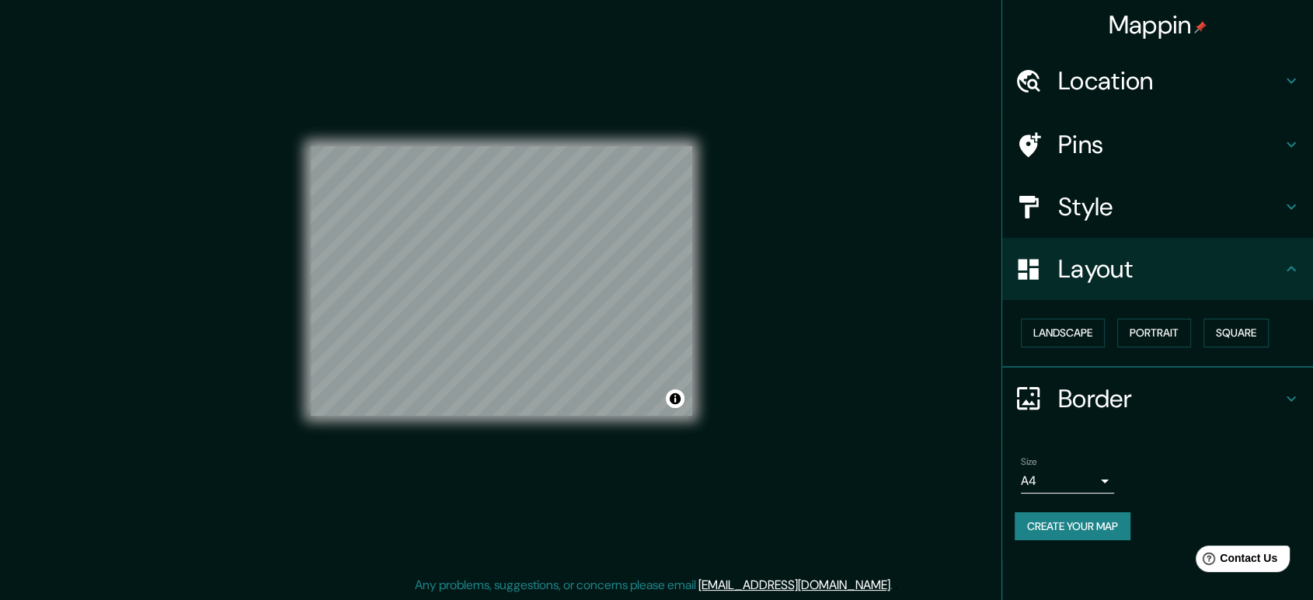
click at [1291, 266] on icon at bounding box center [1291, 268] width 9 height 5
click at [939, 260] on div "Mappin Location Pins Style Layout Landscape Portrait Square Border Choose a bor…" at bounding box center [656, 293] width 1313 height 615
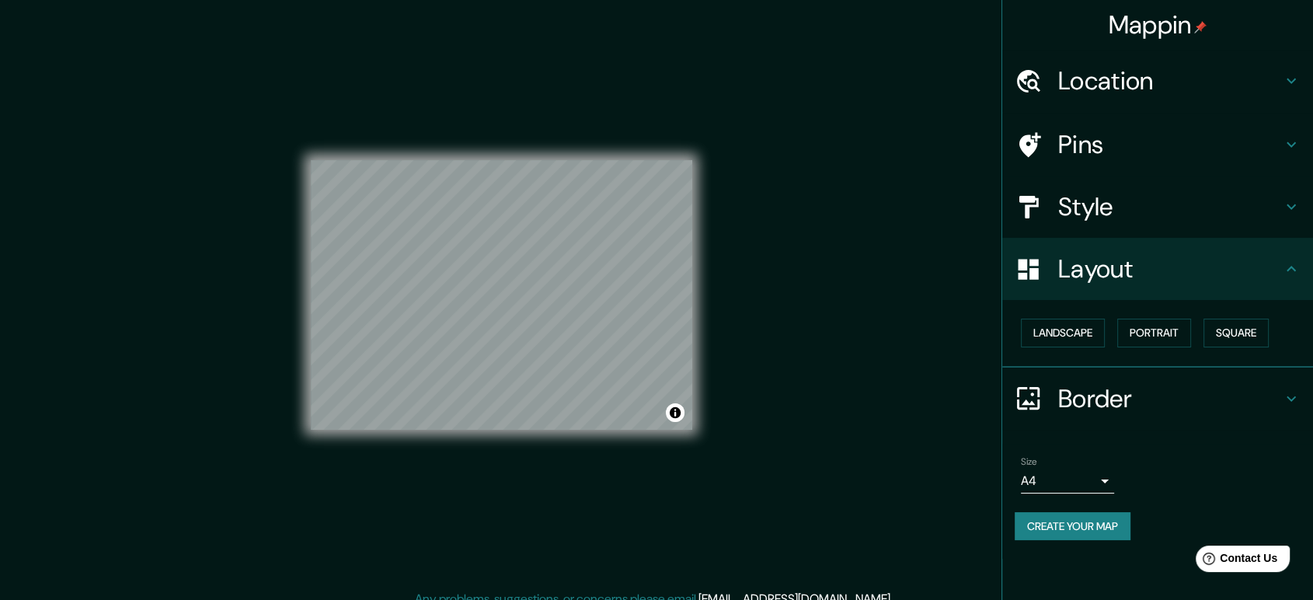
scroll to position [0, 0]
click at [1158, 322] on button "Portrait" at bounding box center [1154, 333] width 74 height 29
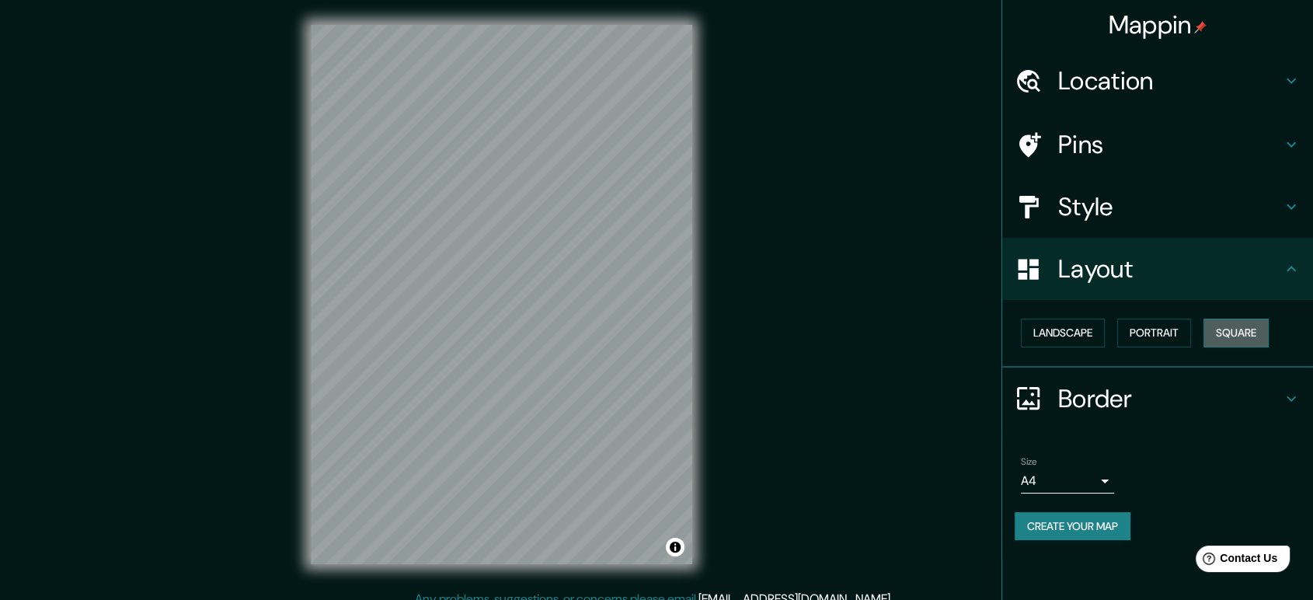
click at [1231, 330] on button "Square" at bounding box center [1236, 333] width 65 height 29
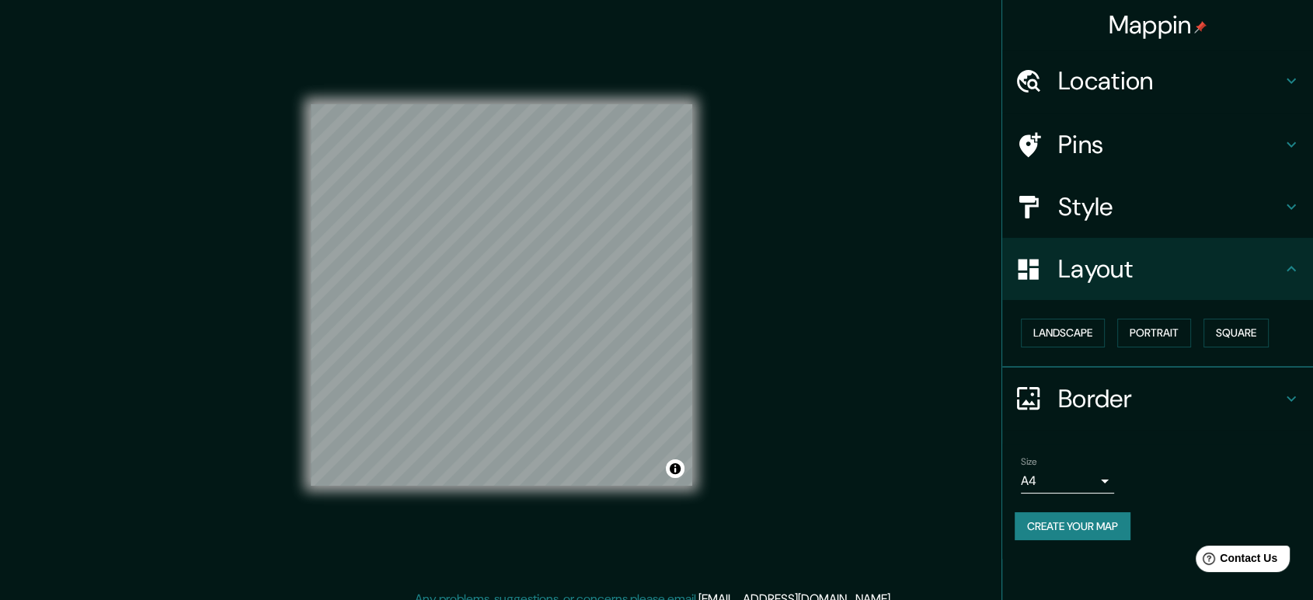
click at [1094, 204] on h4 "Style" at bounding box center [1170, 206] width 224 height 31
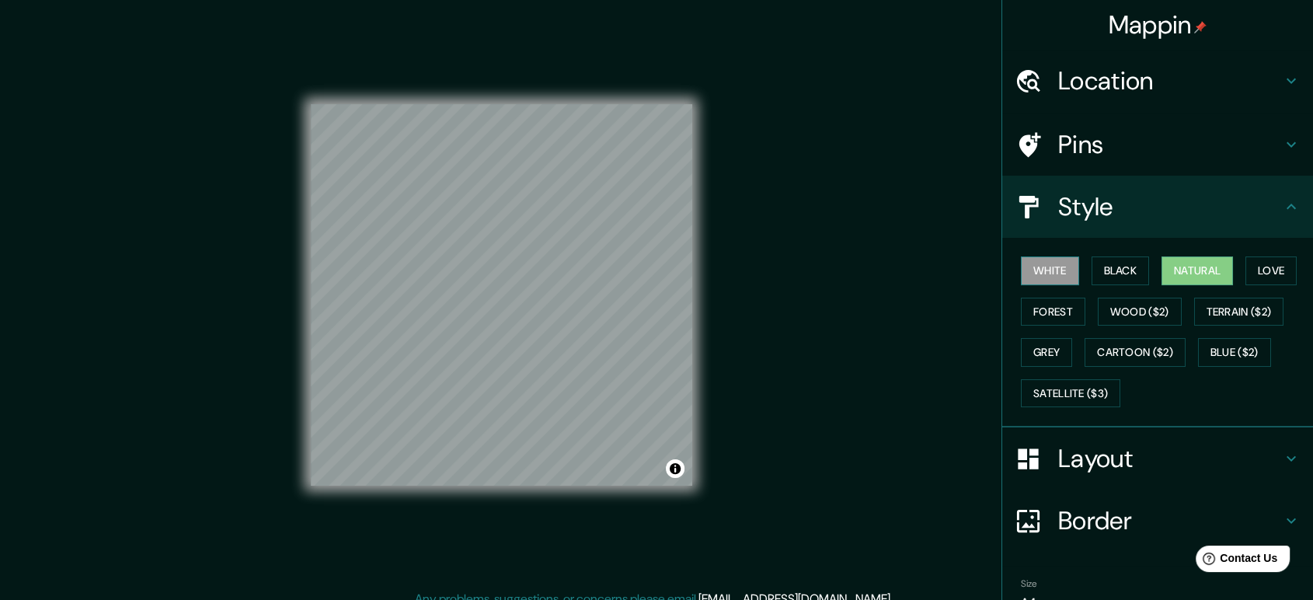
click at [1038, 271] on button "White" at bounding box center [1050, 270] width 58 height 29
click at [1100, 267] on button "Black" at bounding box center [1121, 270] width 58 height 29
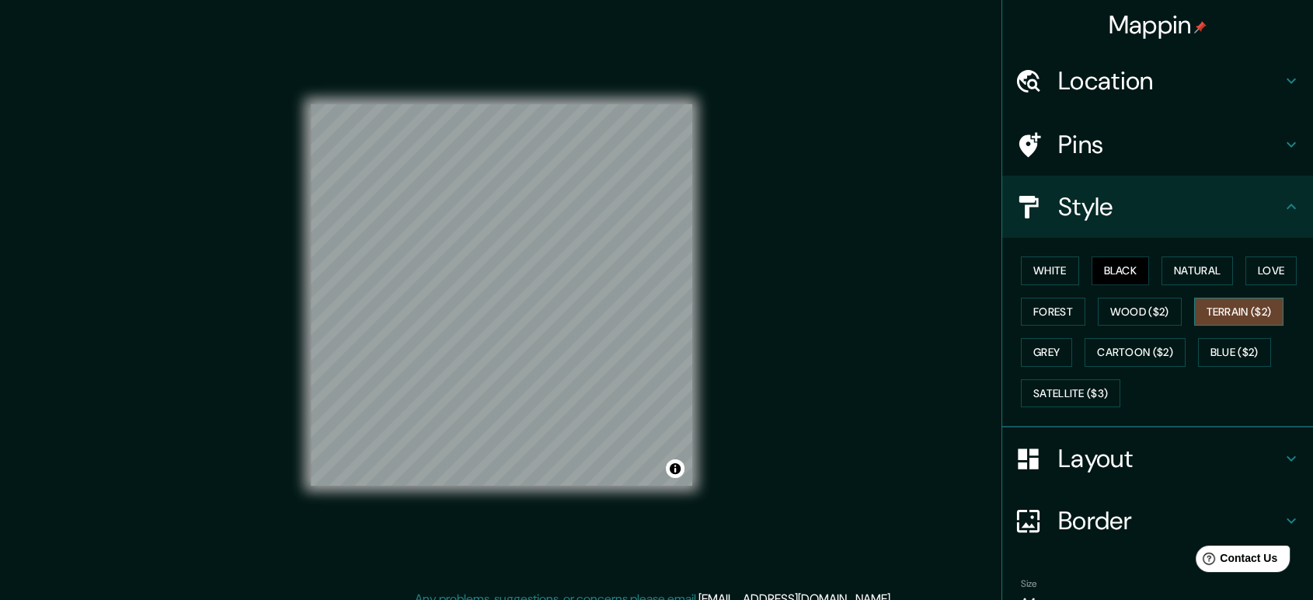
click at [1256, 319] on button "Terrain ($2)" at bounding box center [1239, 312] width 90 height 29
click at [1079, 393] on button "Satellite ($3)" at bounding box center [1070, 393] width 99 height 29
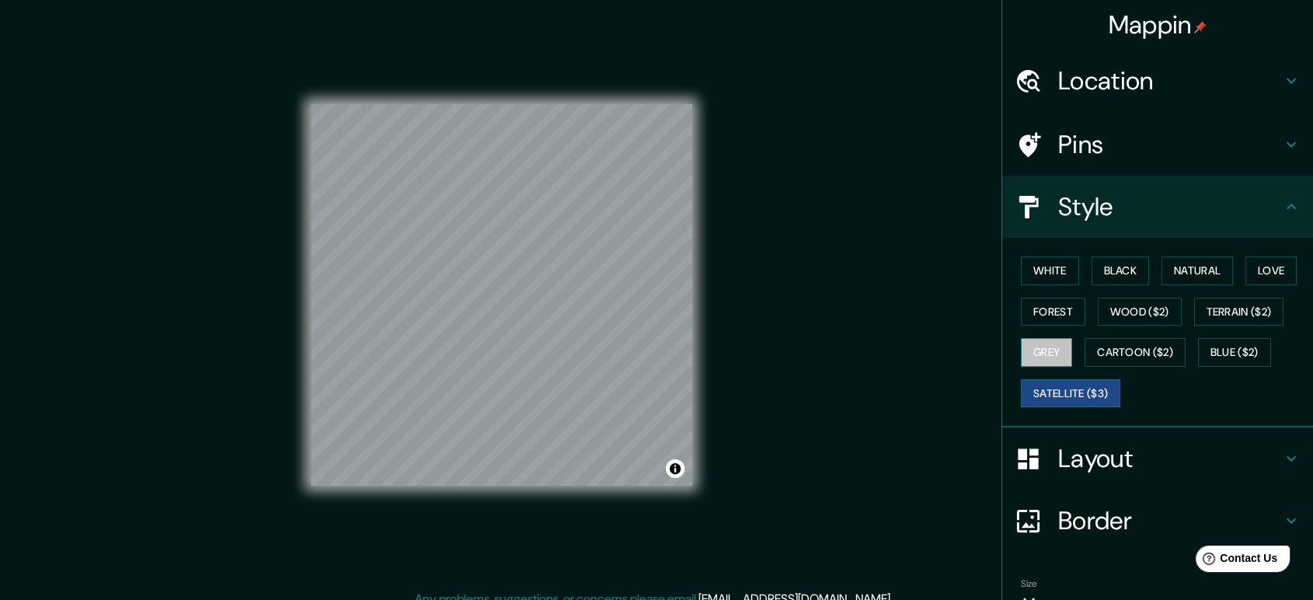
click at [1038, 352] on button "Grey" at bounding box center [1046, 352] width 51 height 29
drag, startPoint x: 692, startPoint y: 315, endPoint x: 796, endPoint y: 195, distance: 159.2
click at [796, 195] on div "Mappin Location Pins Style White Black Natural Love Forest Wood ($2) Terrain ($…" at bounding box center [656, 307] width 1313 height 615
click at [1054, 271] on button "White" at bounding box center [1050, 270] width 58 height 29
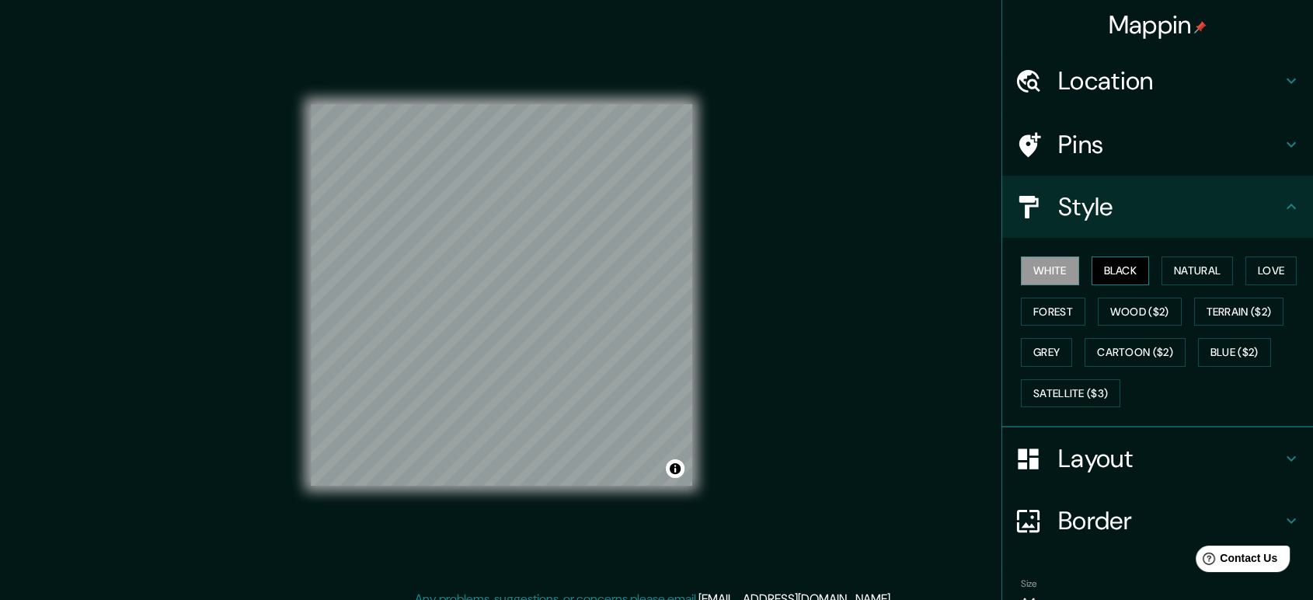
click at [1092, 272] on button "Black" at bounding box center [1121, 270] width 58 height 29
click at [1167, 277] on button "Natural" at bounding box center [1197, 270] width 71 height 29
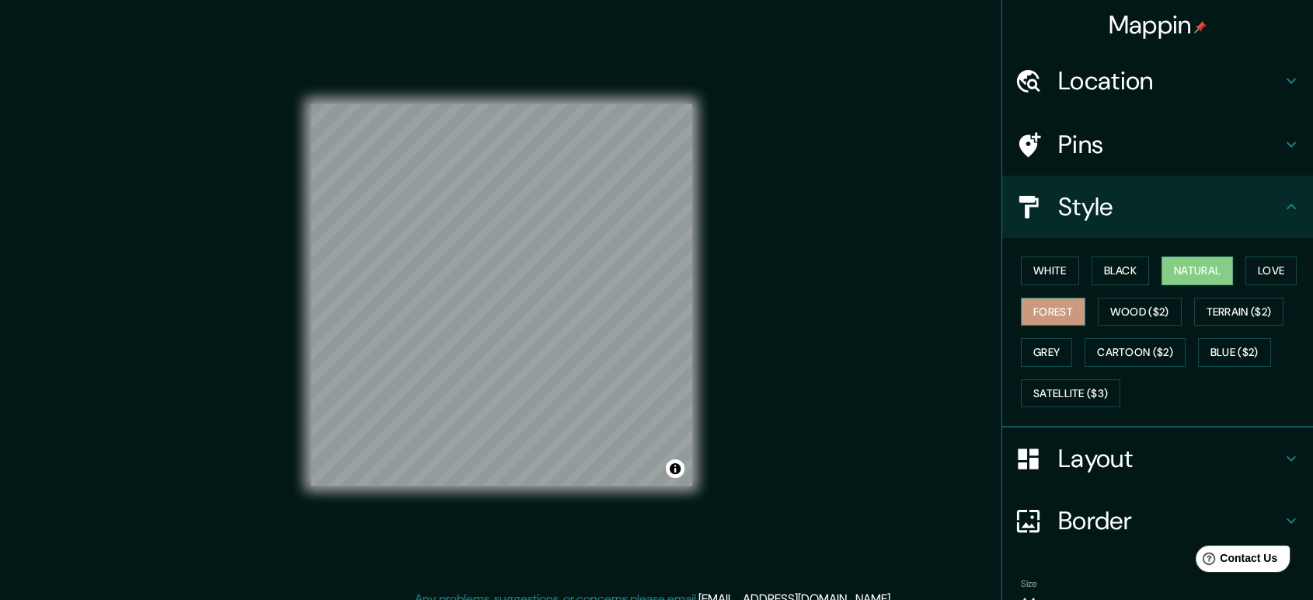
click at [1056, 315] on button "Forest" at bounding box center [1053, 312] width 64 height 29
click at [1180, 282] on button "Natural" at bounding box center [1197, 270] width 71 height 29
